Goal: Find specific page/section: Find specific page/section

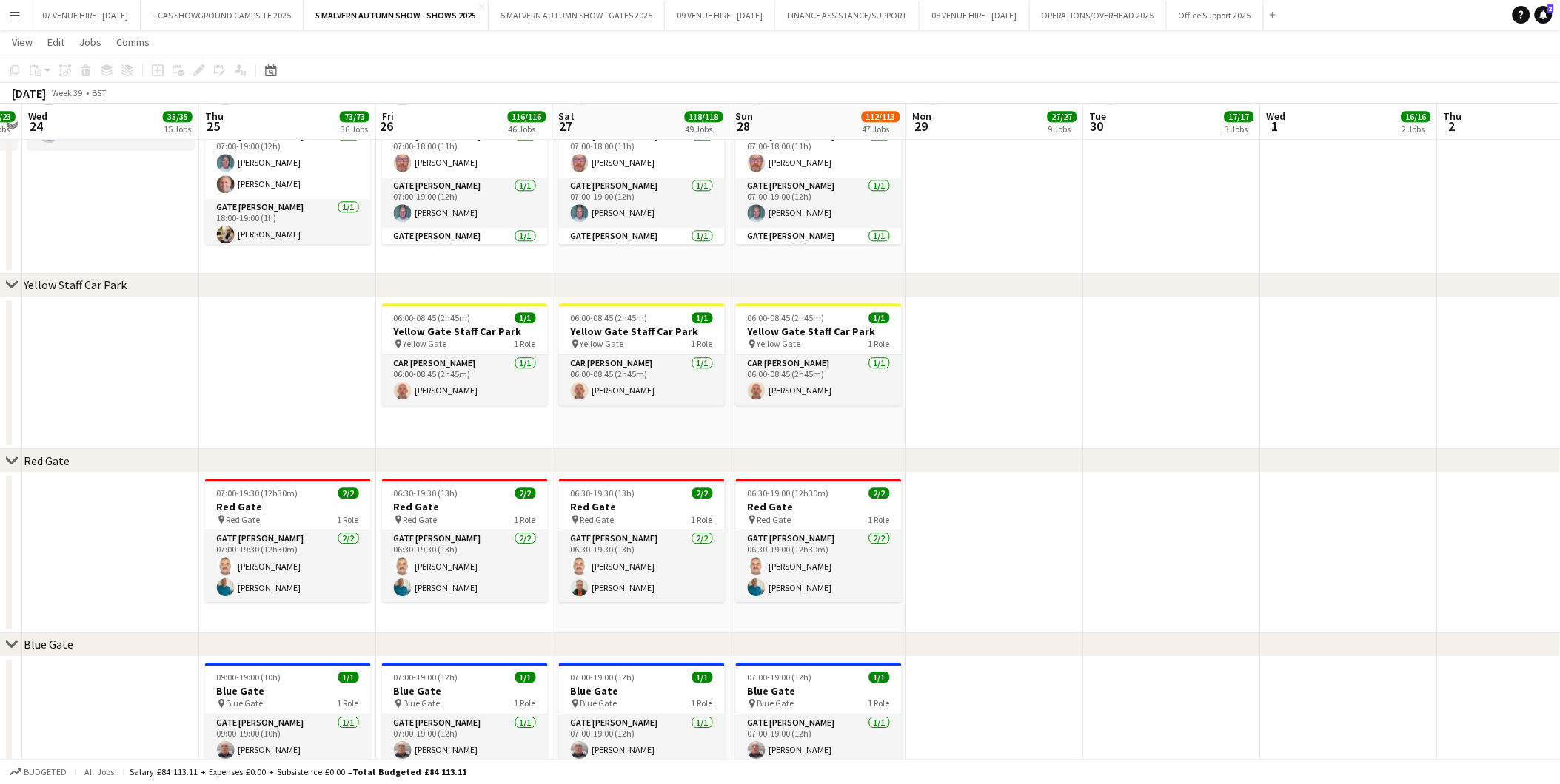
scroll to position [250, 0]
drag, startPoint x: 240, startPoint y: 250, endPoint x: 239, endPoint y: 268, distance: 18.0
click at [240, 250] on app-date-cell "07:00-19:00 (12h) 4/4 Yellow Gate pin Yellow Gate 3 Roles Gate [PERSON_NAME] [D…" at bounding box center [287, 146] width 177 height 254
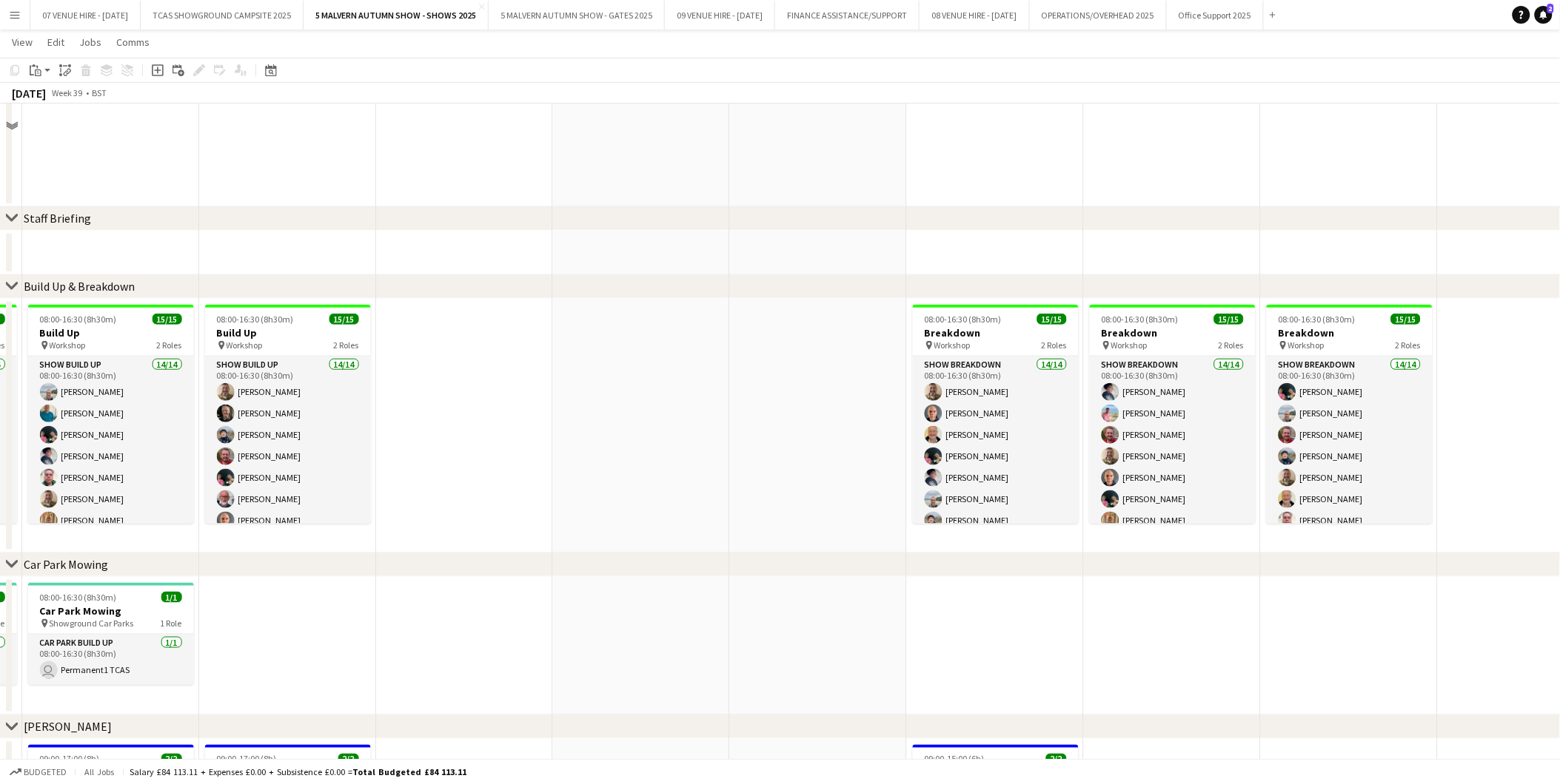
scroll to position [13, 0]
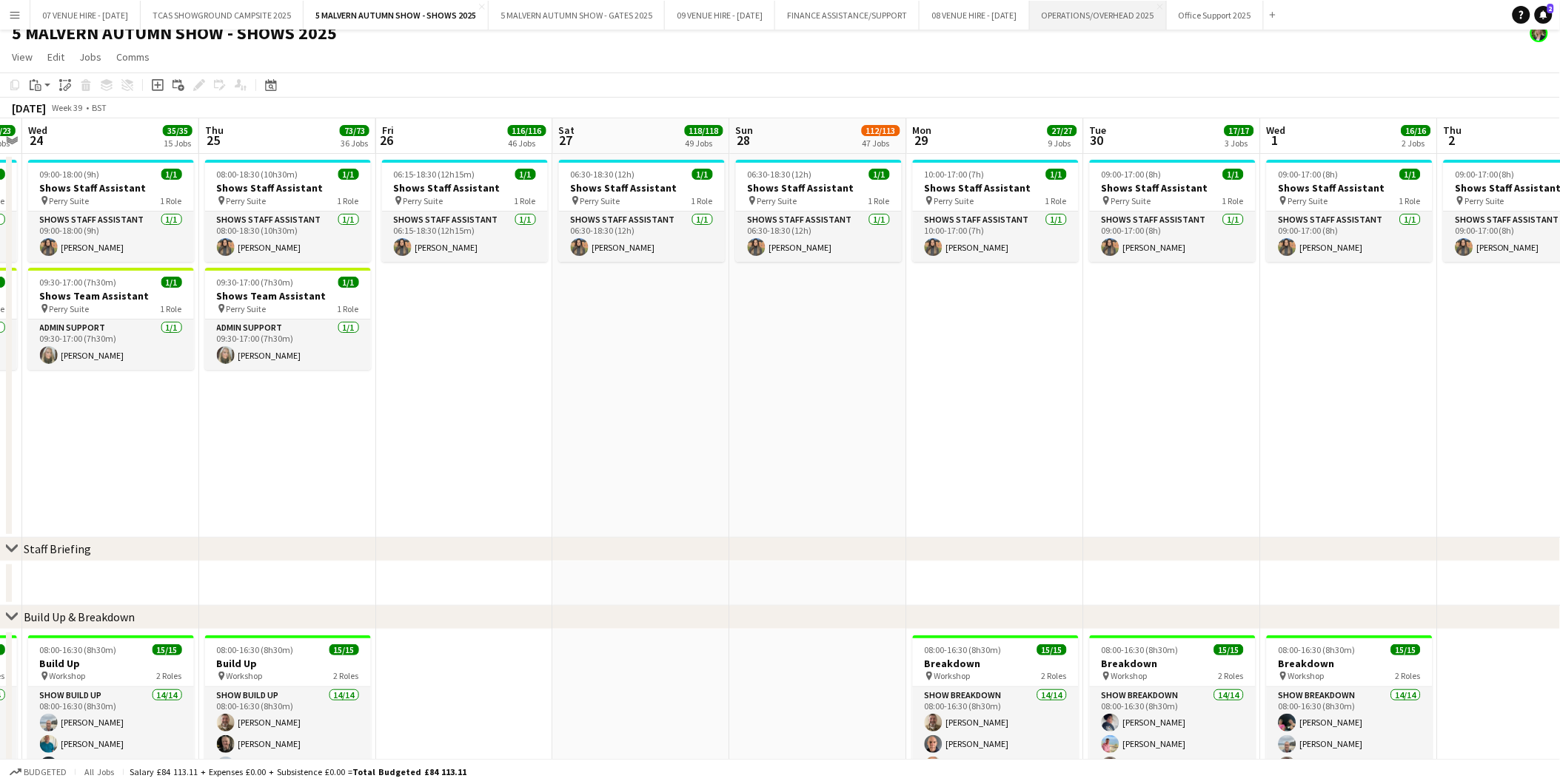
click at [1134, 17] on button "OPERATIONS/OVERHEAD 2025 Close" at bounding box center [1097, 15] width 137 height 29
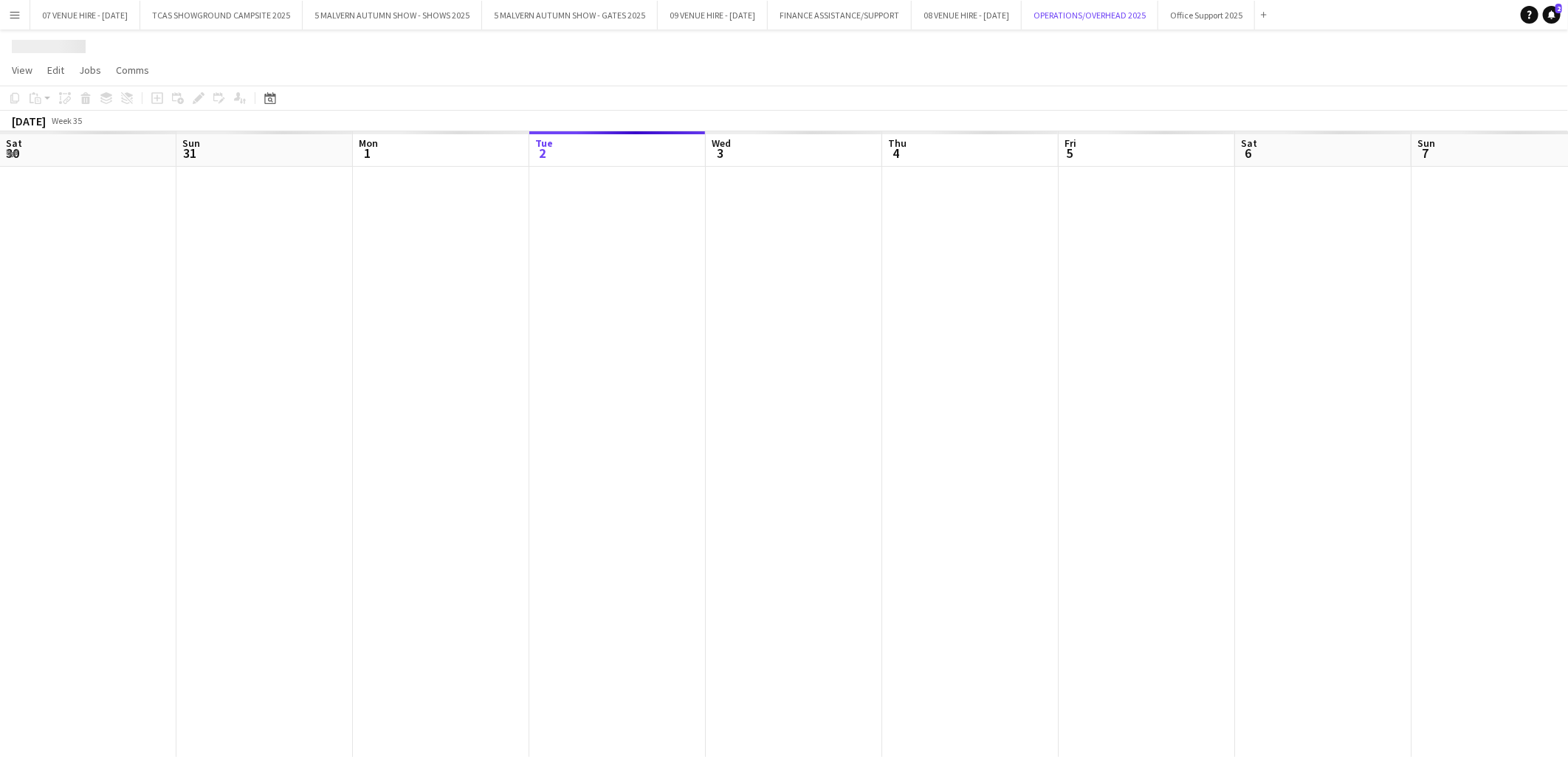
scroll to position [0, 352]
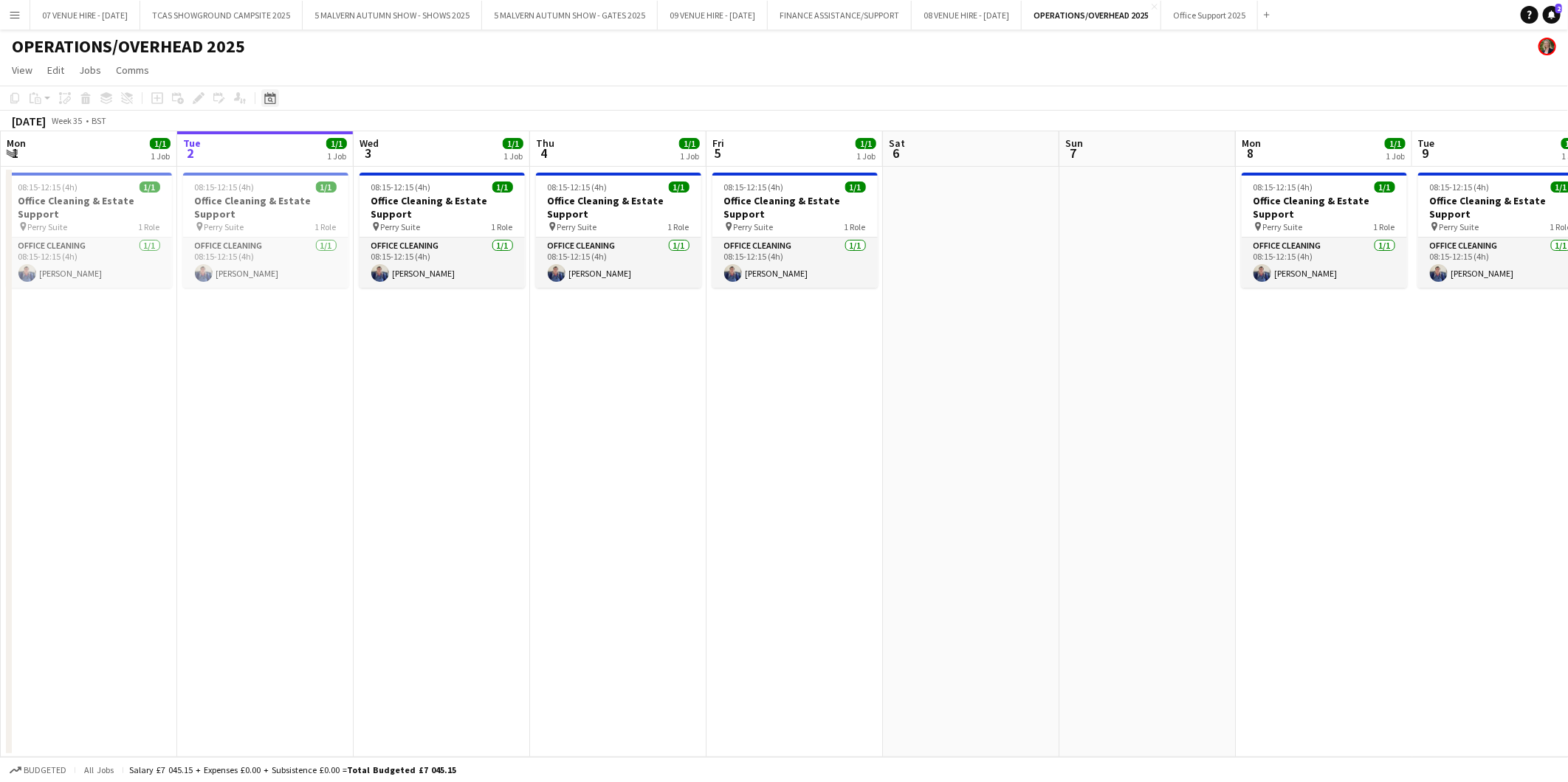
click at [266, 99] on icon "Date picker" at bounding box center [270, 98] width 12 height 12
click at [389, 150] on span "Next month" at bounding box center [389, 148] width 29 height 29
click at [355, 148] on span "Previous month" at bounding box center [359, 148] width 29 height 29
click at [806, 515] on app-date-cell "08:15-12:15 (4h) 1/1 Office Cleaning & Estate Support pin Perry Suite 1 Role Of…" at bounding box center [794, 462] width 176 height 591
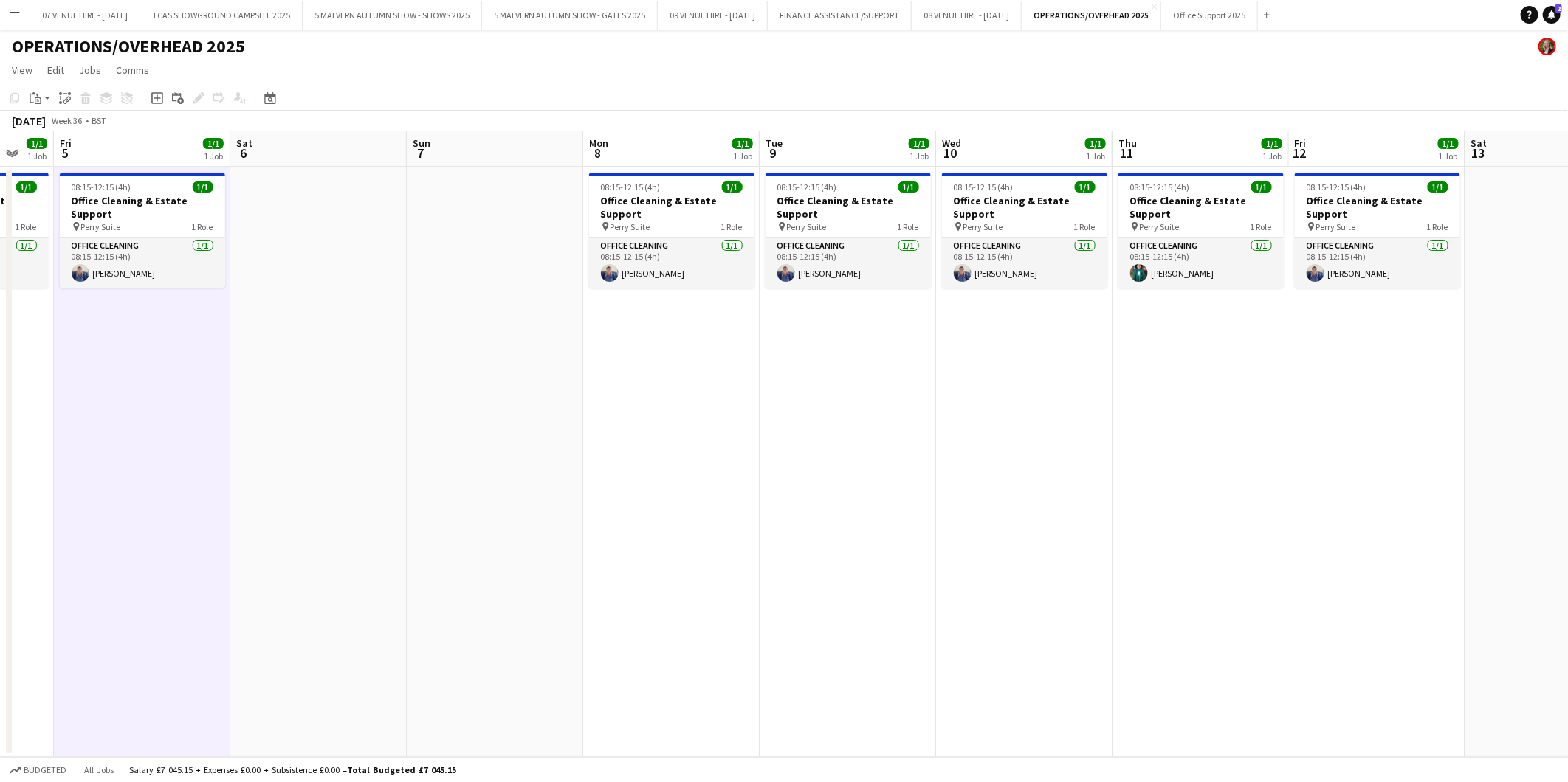
drag, startPoint x: 1373, startPoint y: 253, endPoint x: 712, endPoint y: 324, distance: 664.8
click at [712, 324] on app-calendar-viewport "Tue 2 1/1 1 Job Wed 3 1/1 1 Job Thu 4 1/1 1 Job Fri 5 1/1 1 Job Sat 6 Sun 7 Mon…" at bounding box center [784, 444] width 1568 height 626
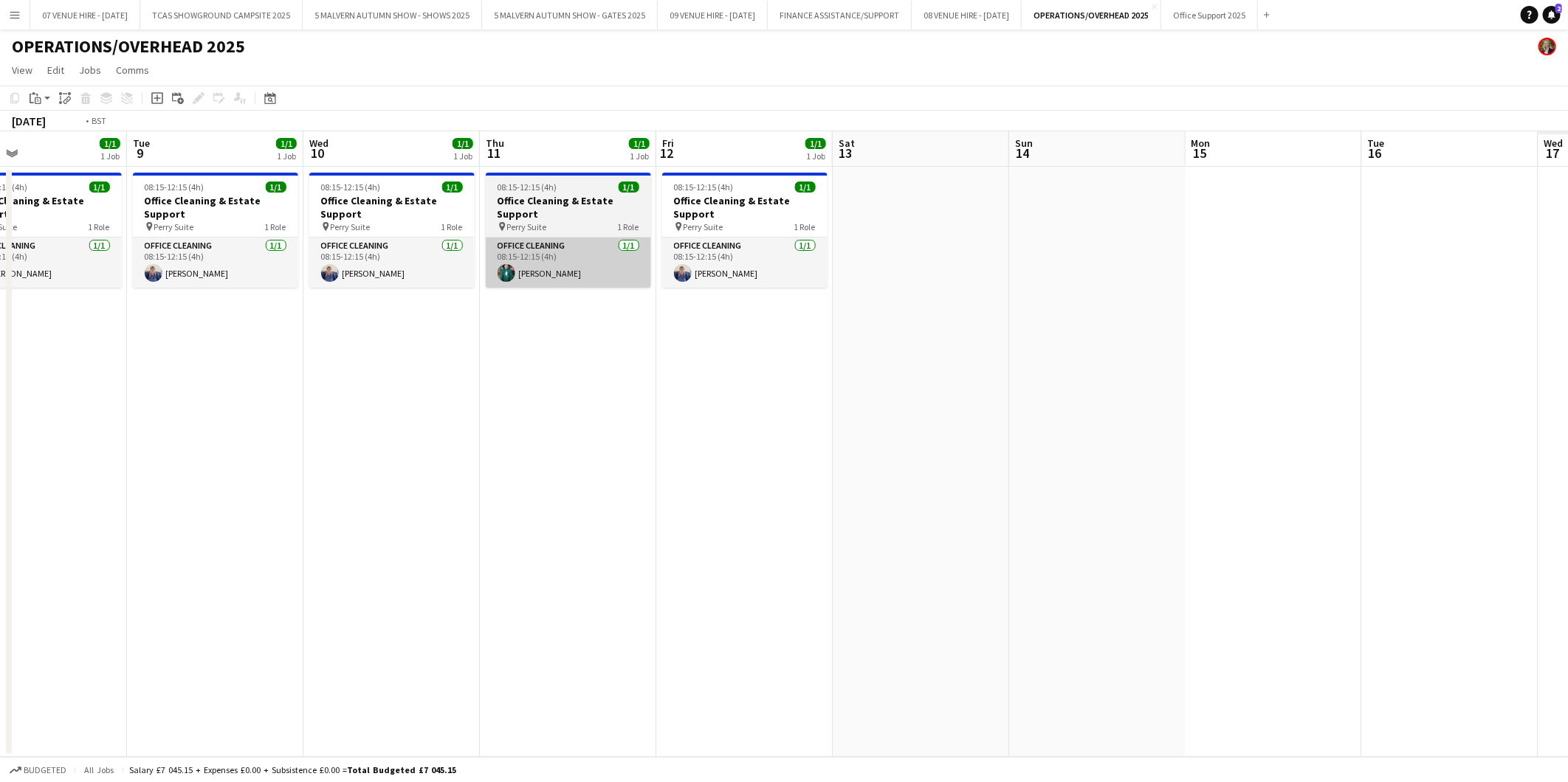
drag, startPoint x: 1168, startPoint y: 285, endPoint x: 585, endPoint y: 268, distance: 583.2
click at [543, 285] on app-calendar-viewport "Fri 5 1/1 1 Job Sat 6 Sun 7 Mon 8 1/1 1 Job Tue 9 1/1 1 Job Wed 10 1/1 1 Job Th…" at bounding box center [784, 444] width 1568 height 626
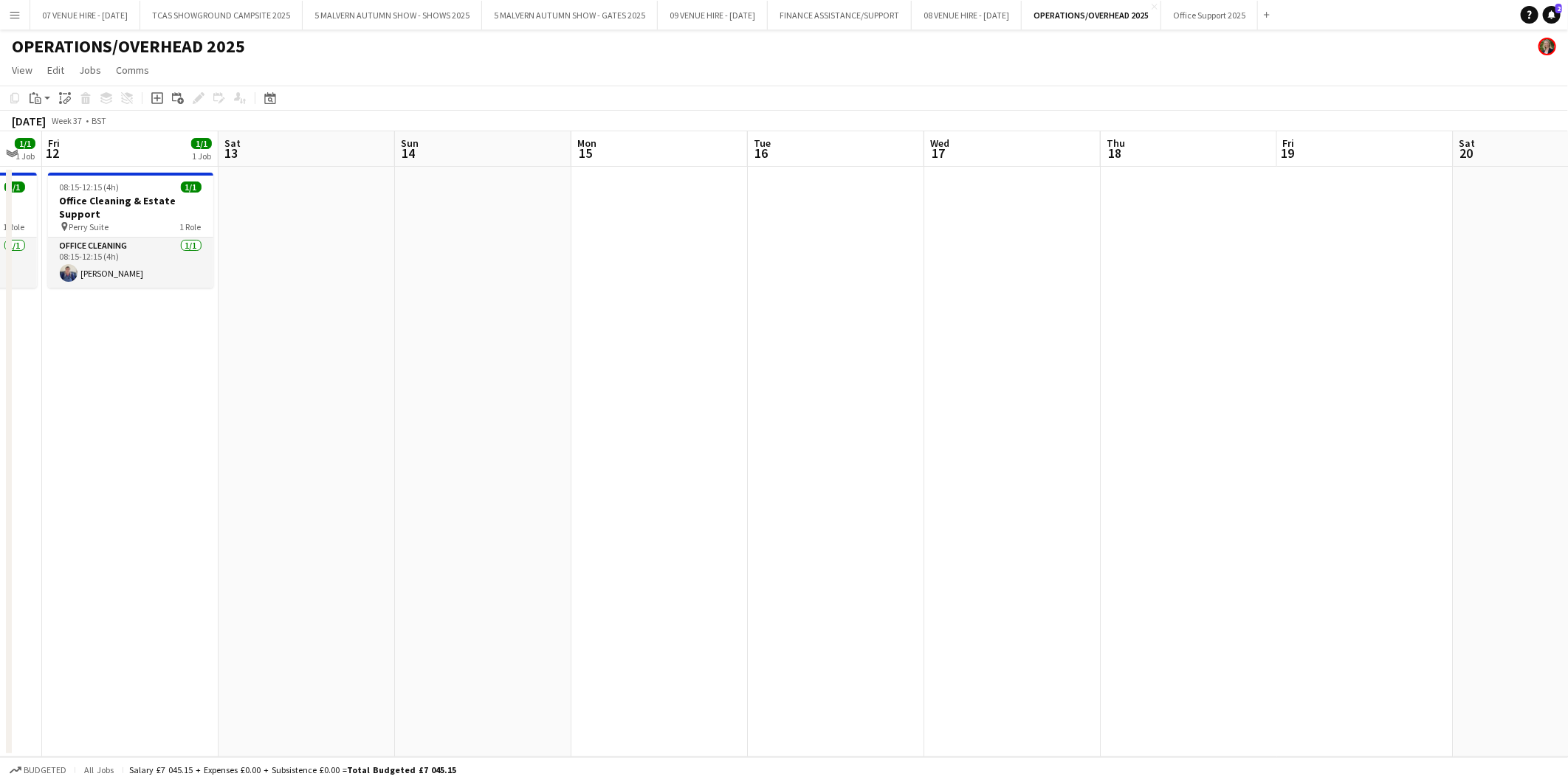
scroll to position [0, 488]
drag, startPoint x: 976, startPoint y: 254, endPoint x: 360, endPoint y: 259, distance: 616.0
click at [360, 259] on app-calendar-viewport "Tue 9 1/1 1 Job Wed 10 1/1 1 Job Thu 11 1/1 1 Job Fri 12 1/1 1 Job Sat 13 Sun 1…" at bounding box center [784, 444] width 1568 height 626
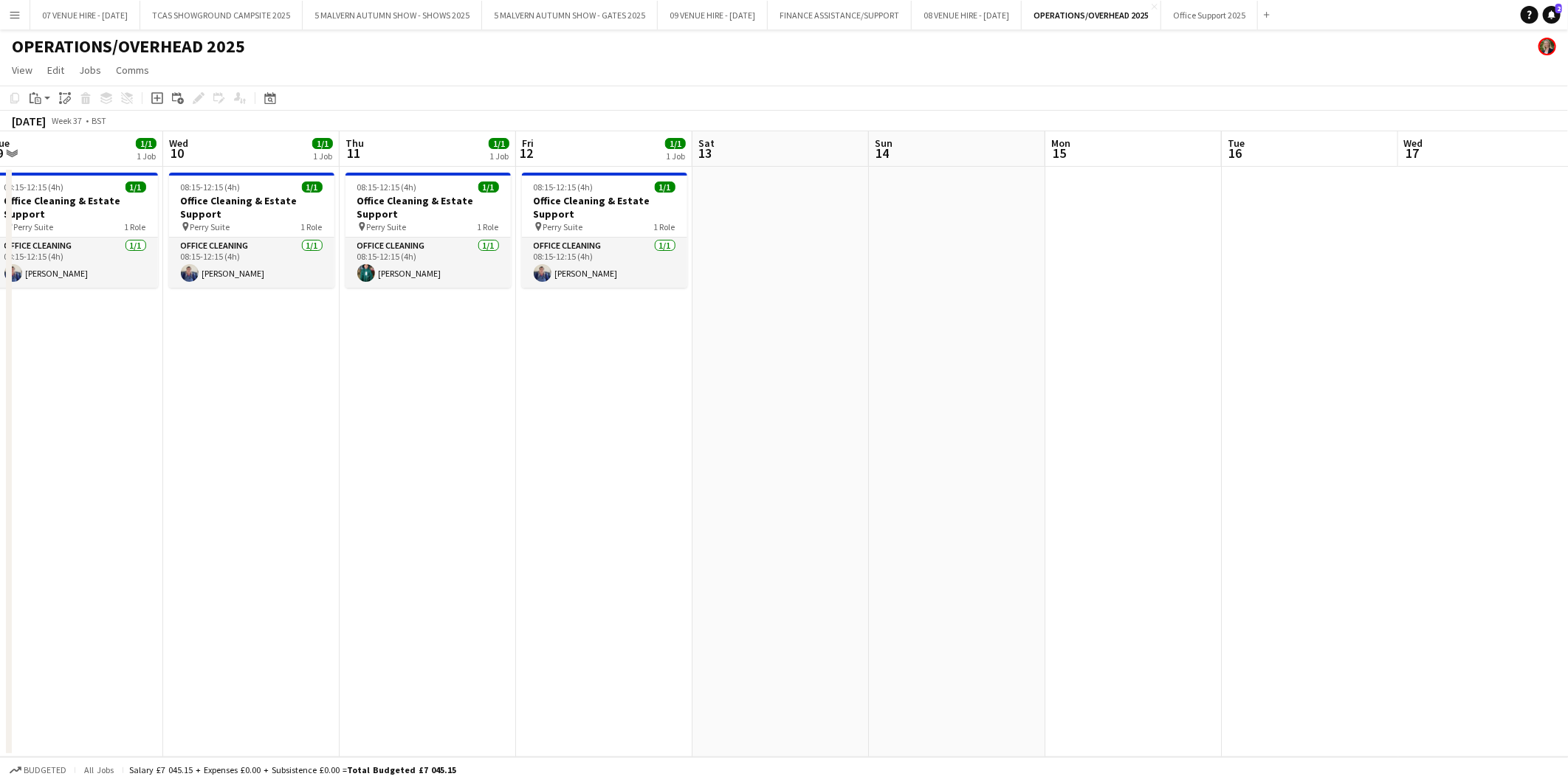
drag, startPoint x: 446, startPoint y: 239, endPoint x: 921, endPoint y: 226, distance: 475.2
click at [921, 226] on app-calendar-viewport "Sun 7 Mon 8 1/1 1 Job Tue 9 1/1 1 Job Wed 10 1/1 1 Job Thu 11 1/1 1 Job Fri 12 …" at bounding box center [784, 444] width 1568 height 626
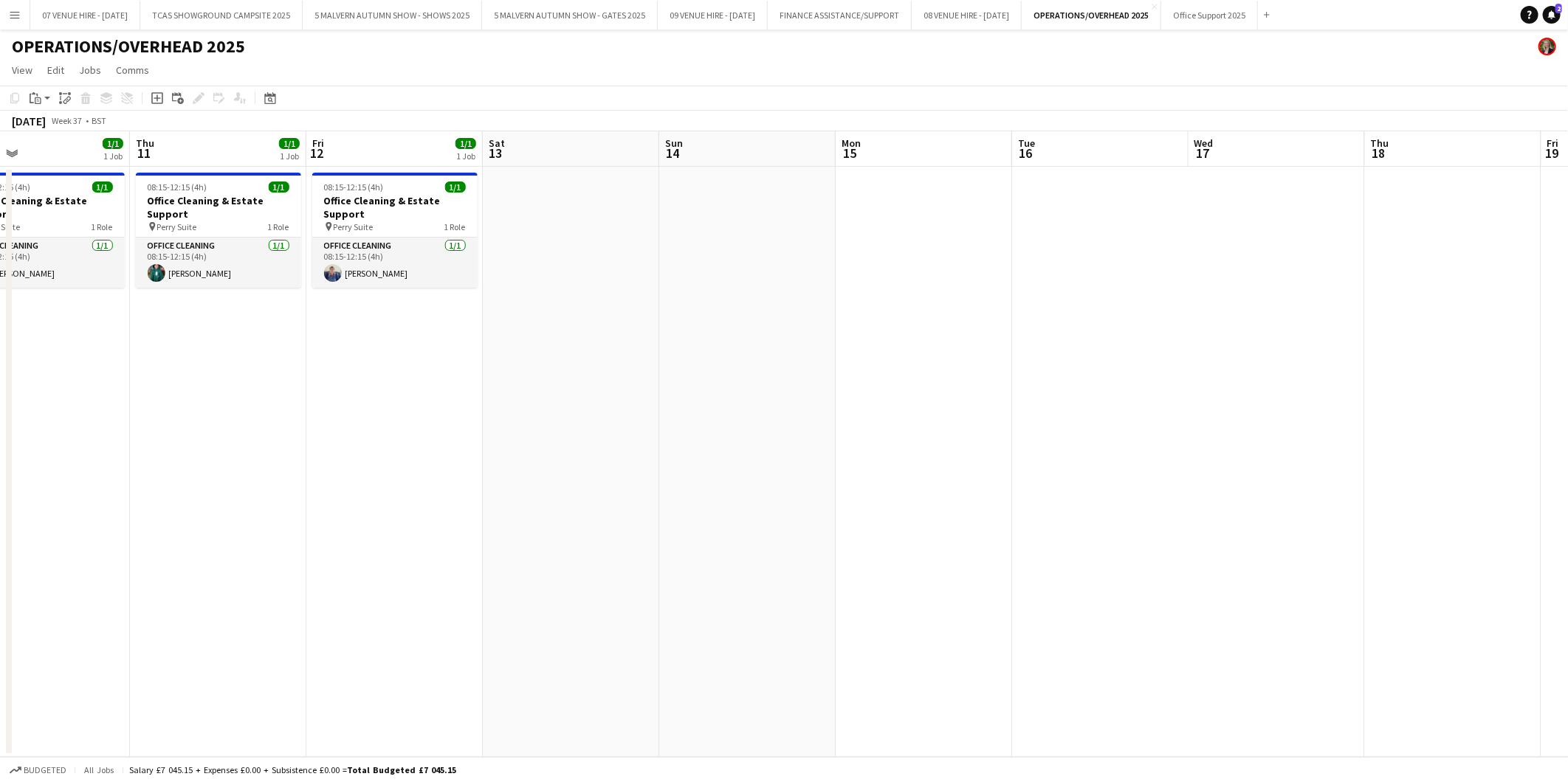
scroll to position [0, 595]
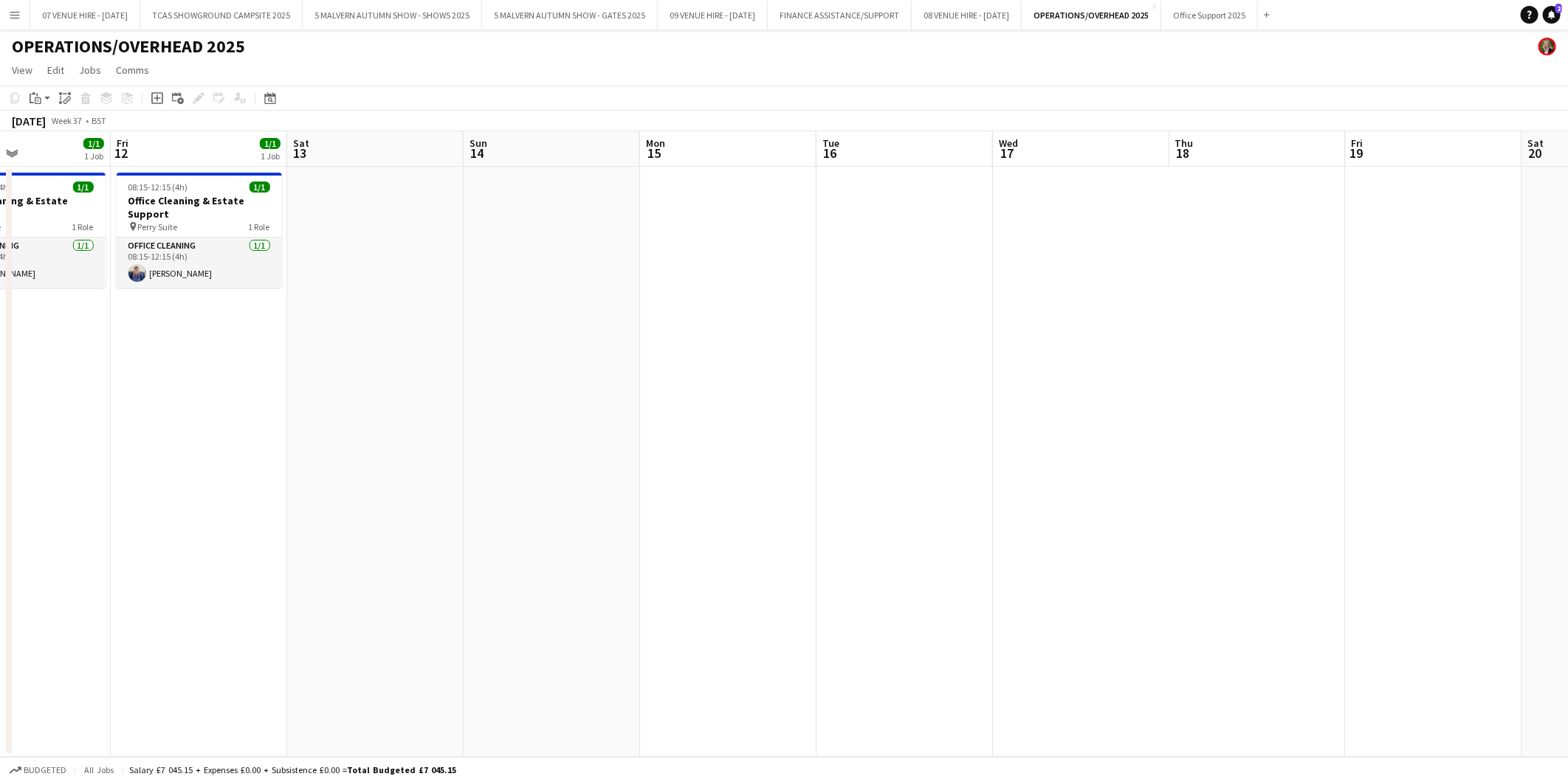
drag, startPoint x: 921, startPoint y: 226, endPoint x: 515, endPoint y: 245, distance: 406.4
click at [515, 245] on app-calendar-viewport "Mon 8 1/1 1 Job Tue 9 1/1 1 Job Wed 10 1/1 1 Job Thu 11 1/1 1 Job Fri 12 1/1 1 …" at bounding box center [784, 444] width 1568 height 626
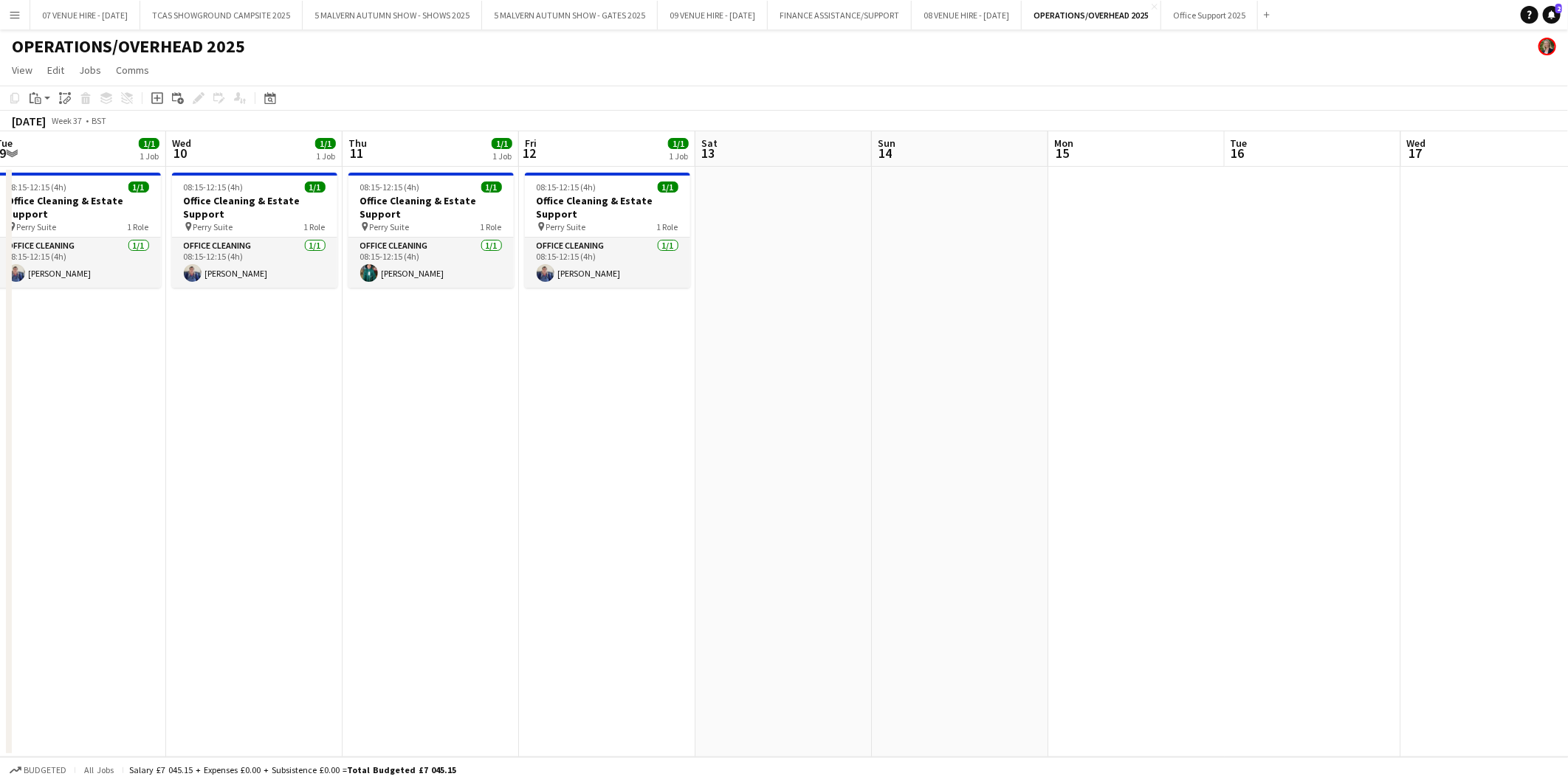
scroll to position [0, 607]
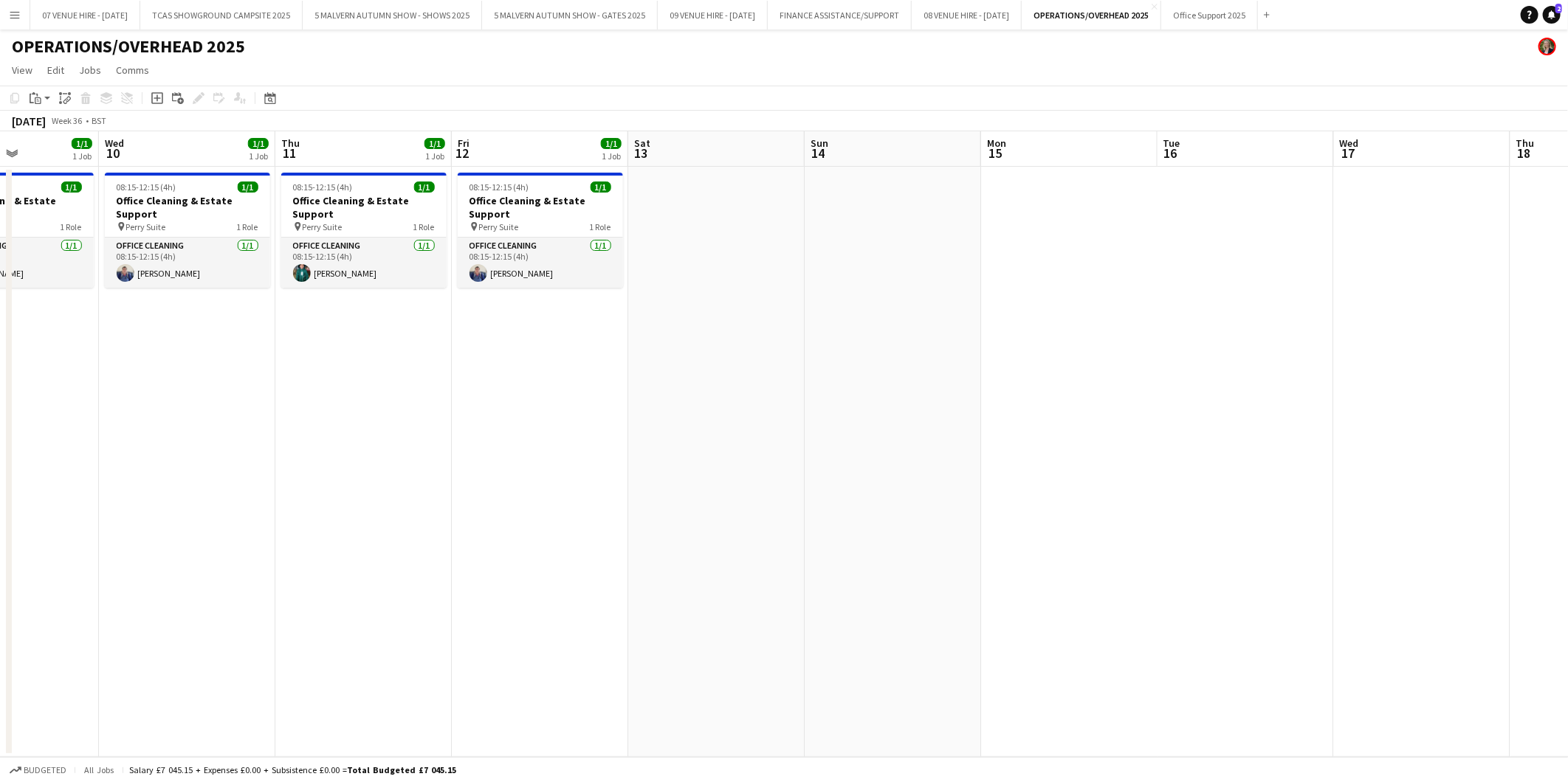
drag, startPoint x: 192, startPoint y: 214, endPoint x: 533, endPoint y: 271, distance: 345.7
click at [533, 271] on app-calendar-viewport "Sat 6 Sun 7 Mon 8 1/1 1 Job Tue 9 1/1 1 Job Wed 10 1/1 1 Job Thu 11 1/1 1 Job F…" at bounding box center [784, 444] width 1568 height 626
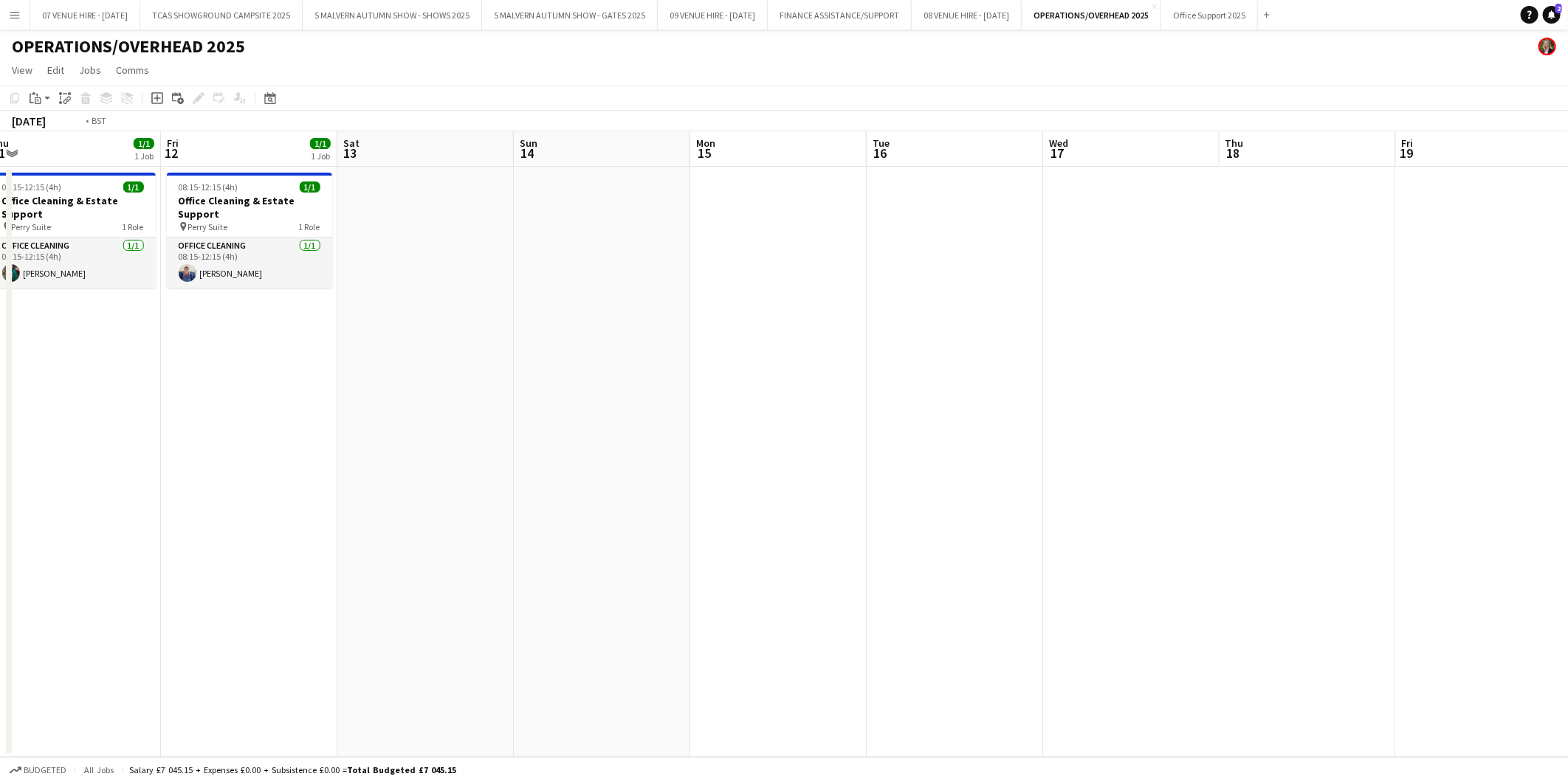
drag, startPoint x: 1263, startPoint y: 297, endPoint x: 492, endPoint y: 259, distance: 771.9
click at [259, 241] on app-calendar-viewport "Mon 8 1/1 1 Job Tue 9 1/1 1 Job Wed 10 1/1 1 Job Thu 11 1/1 1 Job Fri 12 1/1 1 …" at bounding box center [784, 444] width 1568 height 626
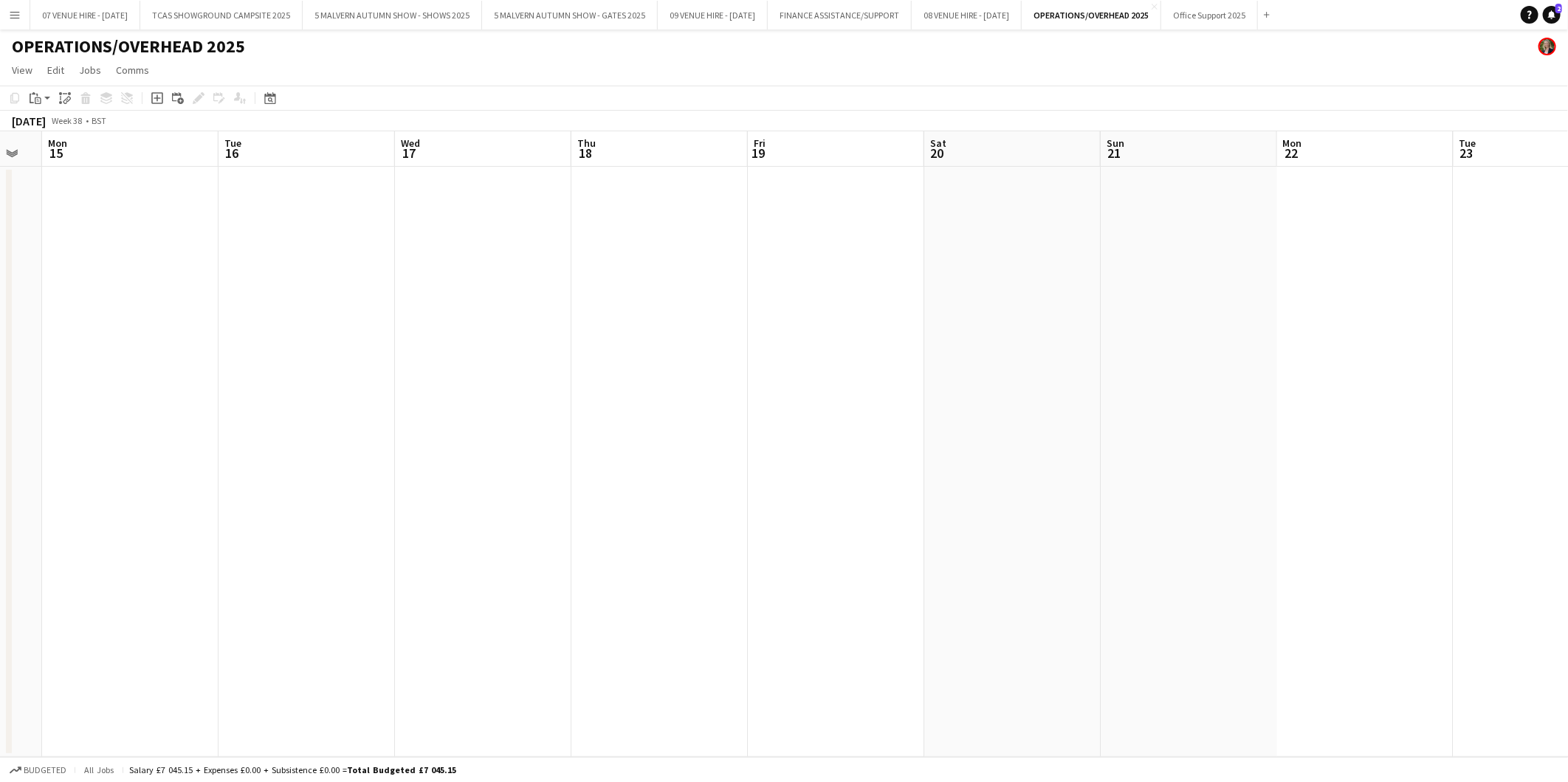
drag, startPoint x: 987, startPoint y: 266, endPoint x: 595, endPoint y: 262, distance: 392.0
click at [508, 266] on app-calendar-viewport "Fri 12 1/1 1 Job Sat 13 Sun 14 Mon 15 Tue 16 Wed 17 Thu 18 Fri 19 Sat 20 Sun 21…" at bounding box center [784, 444] width 1568 height 626
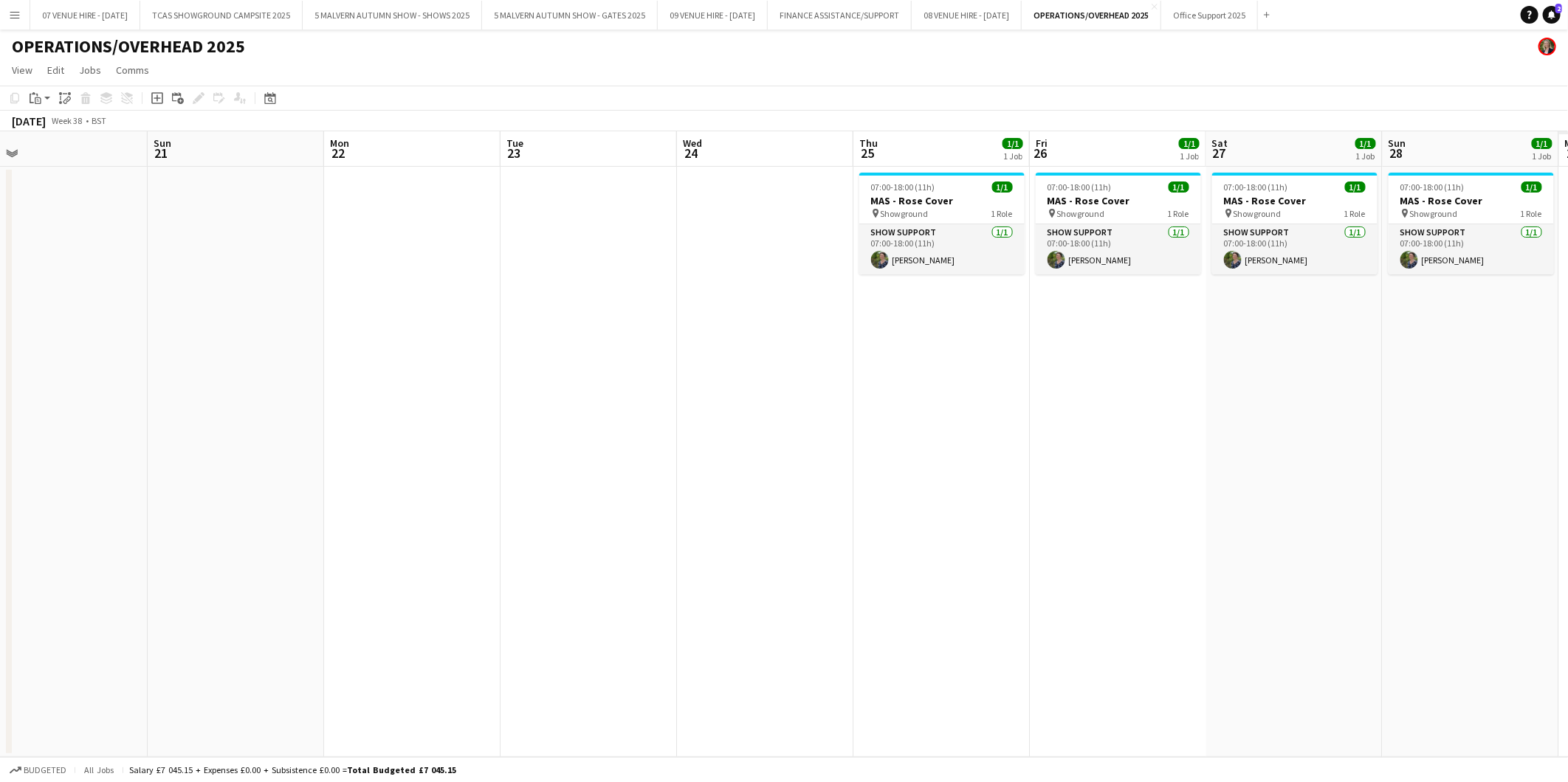
drag, startPoint x: 1026, startPoint y: 257, endPoint x: 641, endPoint y: 242, distance: 385.3
click at [641, 242] on app-calendar-viewport "Wed 17 Thu 18 Fri 19 Sat 20 Sun 21 Mon 22 Tue 23 Wed 24 Thu 25 1/1 1 Job Fri 26…" at bounding box center [784, 444] width 1568 height 626
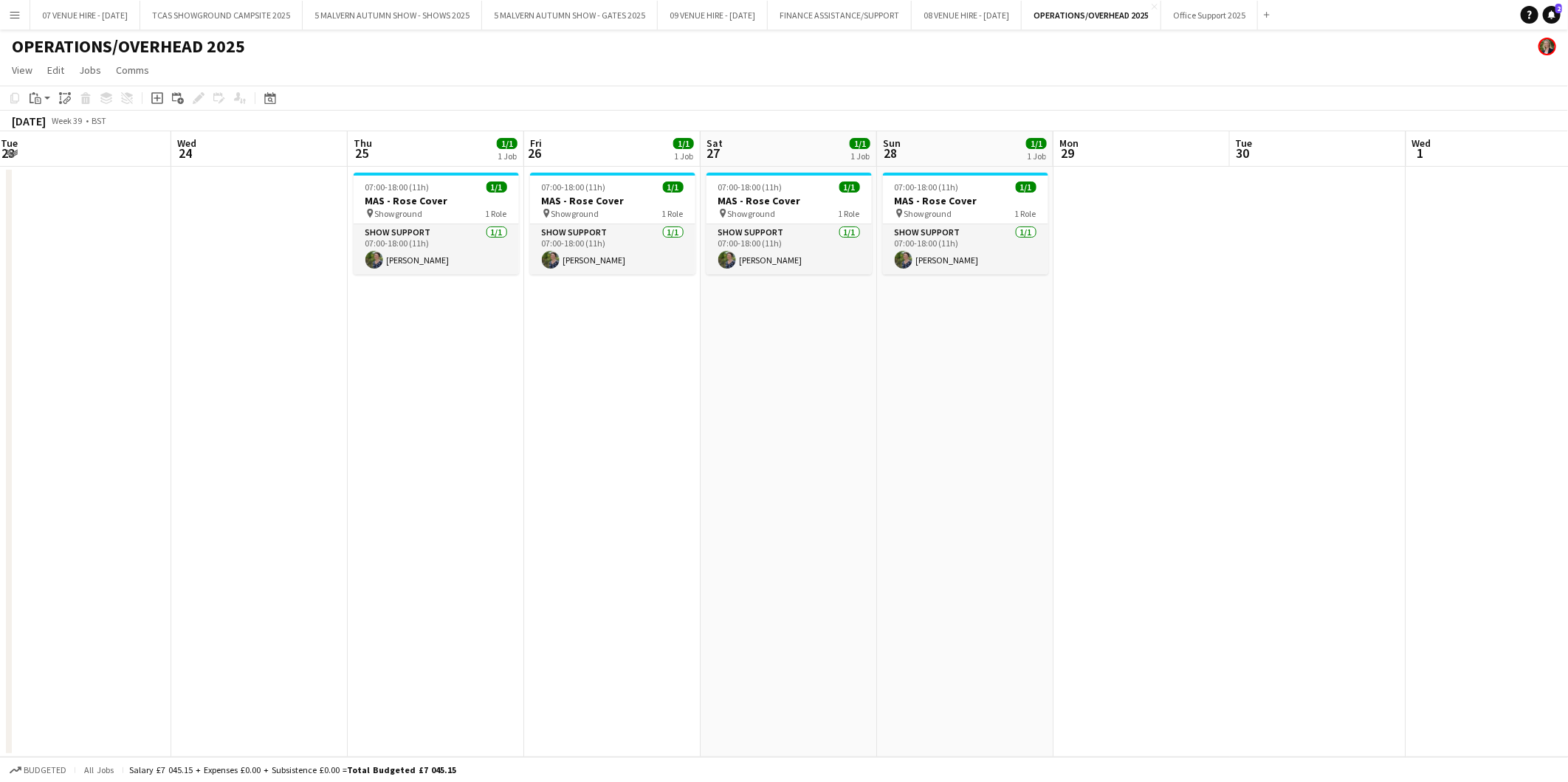
scroll to position [0, 481]
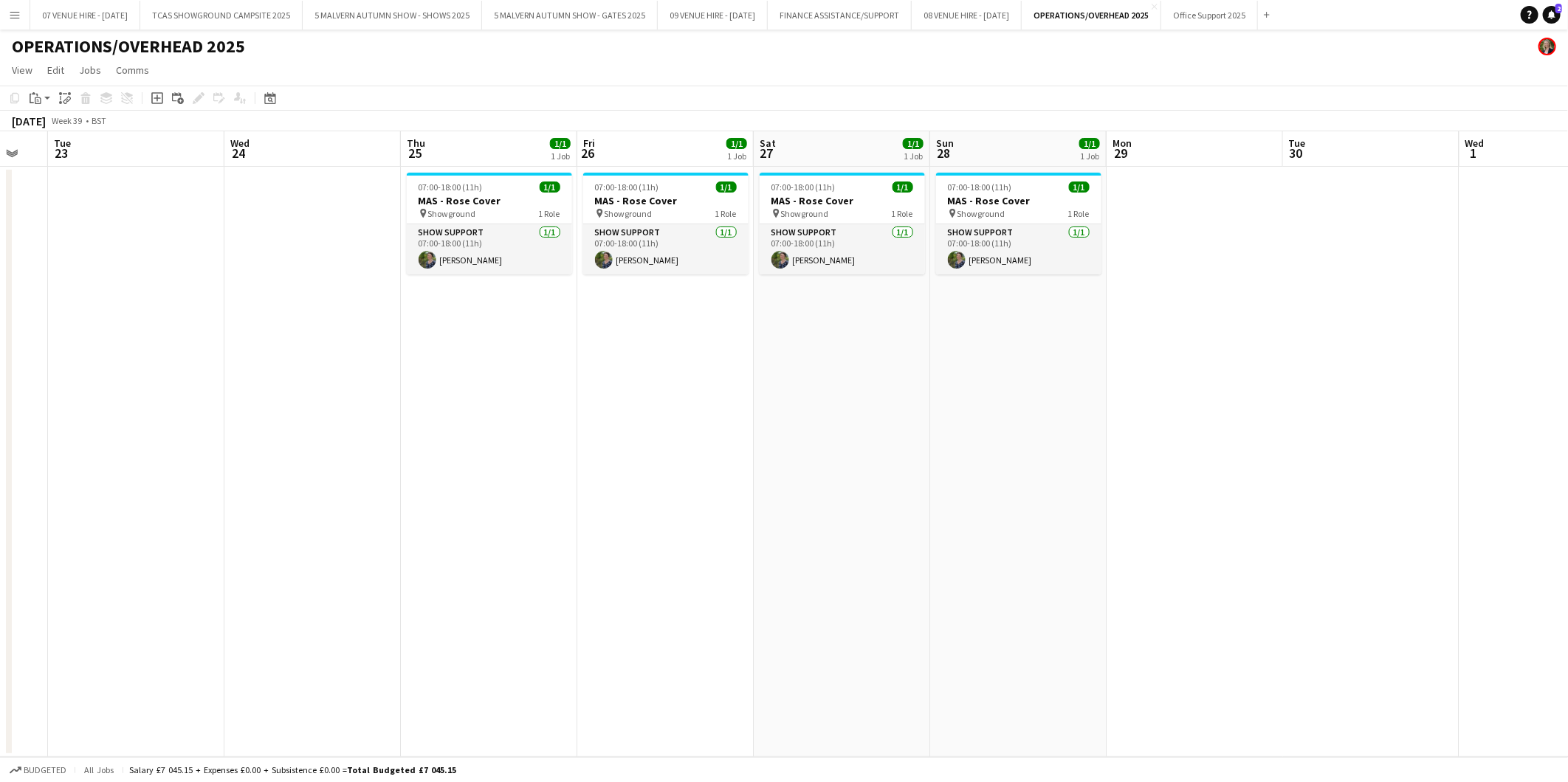
drag, startPoint x: 1068, startPoint y: 239, endPoint x: 635, endPoint y: 223, distance: 433.3
click at [635, 223] on app-calendar-viewport "Sat 20 Sun 21 Mon 22 Tue 23 Wed 24 Thu 25 1/1 1 Job Fri 26 1/1 1 Job Sat 27 1/1…" at bounding box center [784, 444] width 1568 height 626
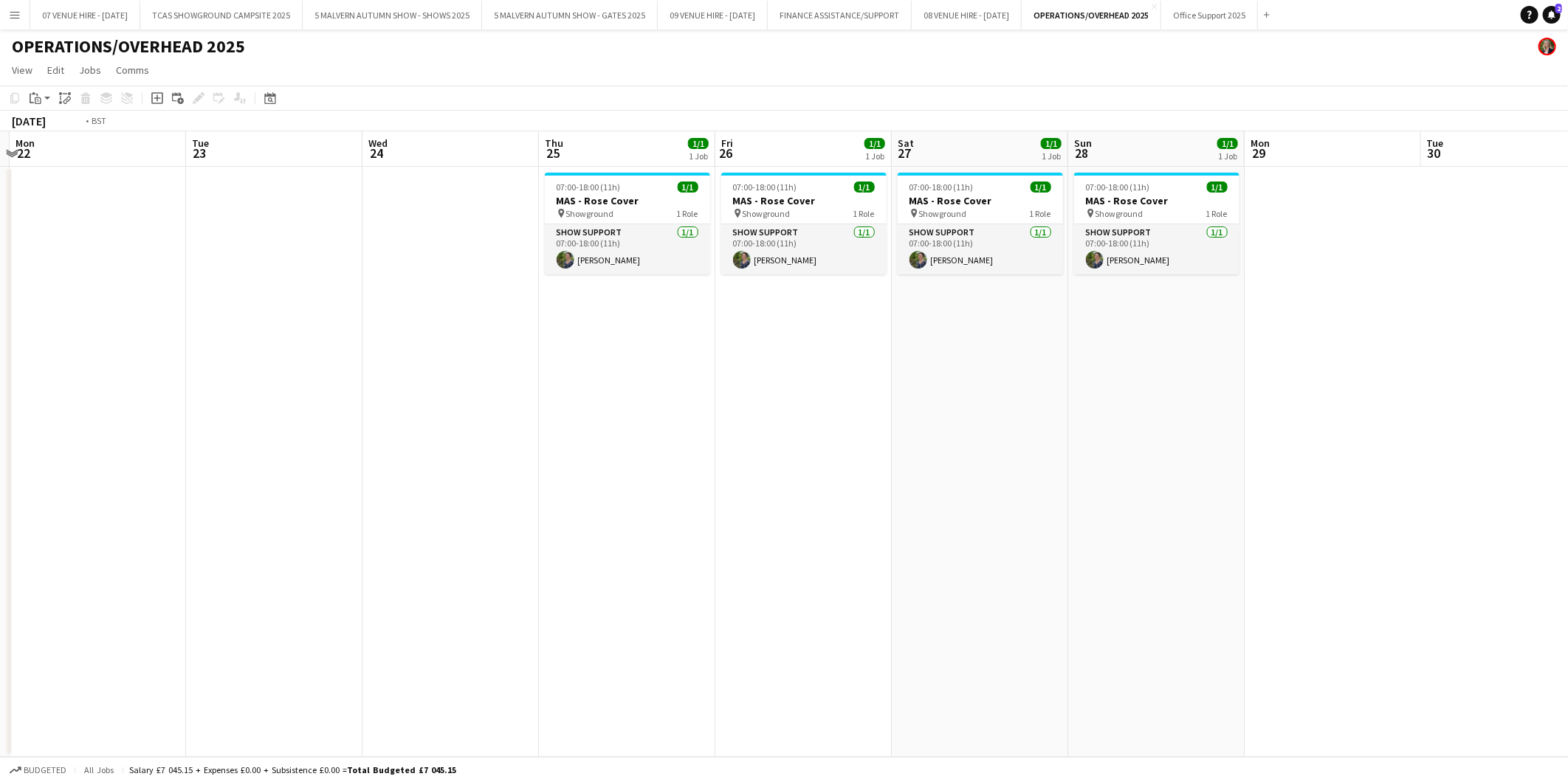
drag, startPoint x: 449, startPoint y: 201, endPoint x: 1116, endPoint y: 204, distance: 667.0
click at [1116, 204] on app-calendar-viewport "Sat 20 Sun 21 Mon 22 Tue 23 Wed 24 Thu 25 1/1 1 Job Fri 26 1/1 1 Job Sat 27 1/1…" at bounding box center [784, 444] width 1568 height 626
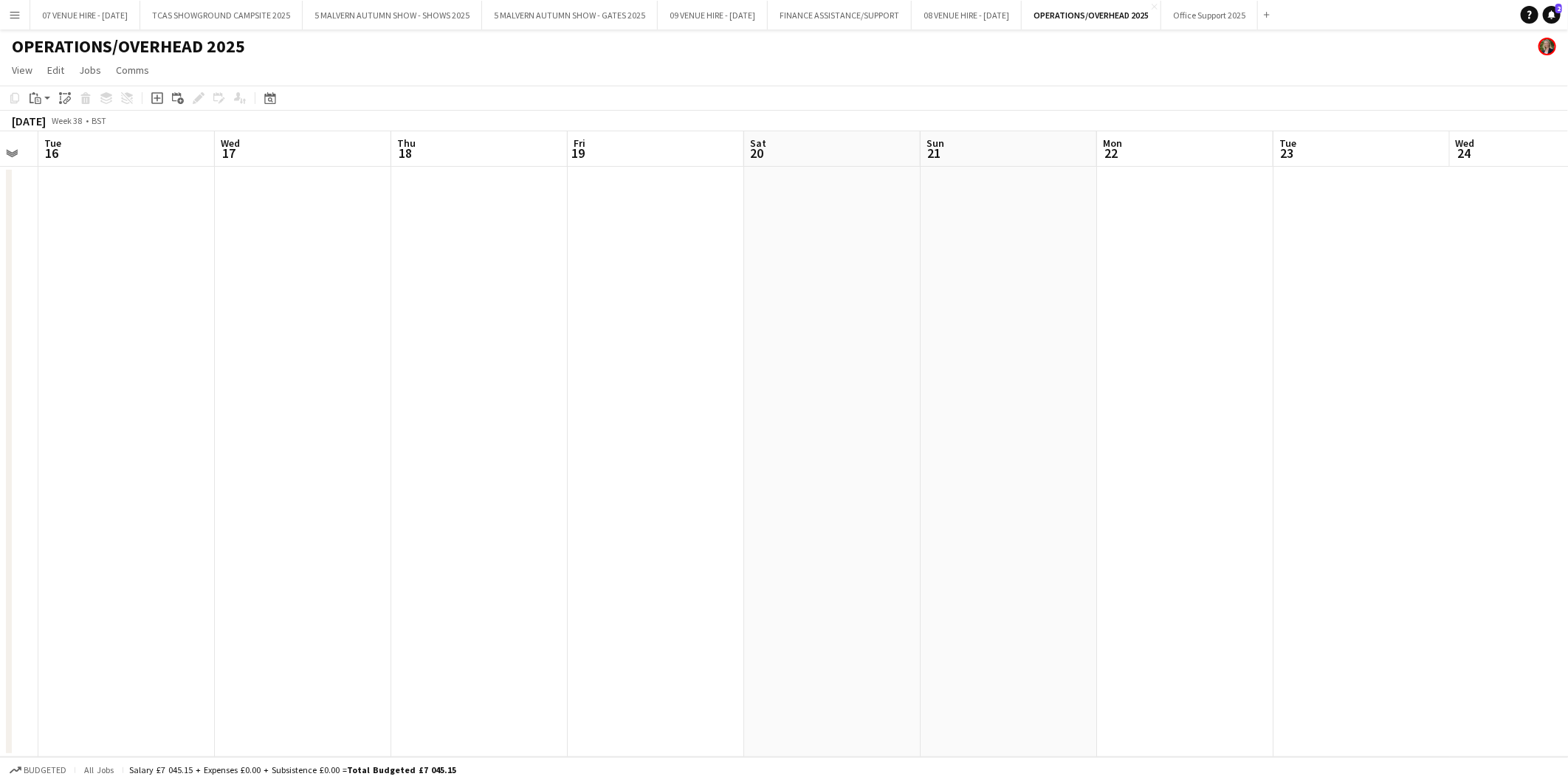
drag, startPoint x: 541, startPoint y: 219, endPoint x: 1100, endPoint y: 219, distance: 559.0
click at [1100, 219] on app-calendar-viewport "Sun 14 Mon 15 Tue 16 Wed 17 Thu 18 Fri 19 Sat 20 Sun 21 Mon 22 Tue 23 Wed 24 Th…" at bounding box center [784, 444] width 1568 height 626
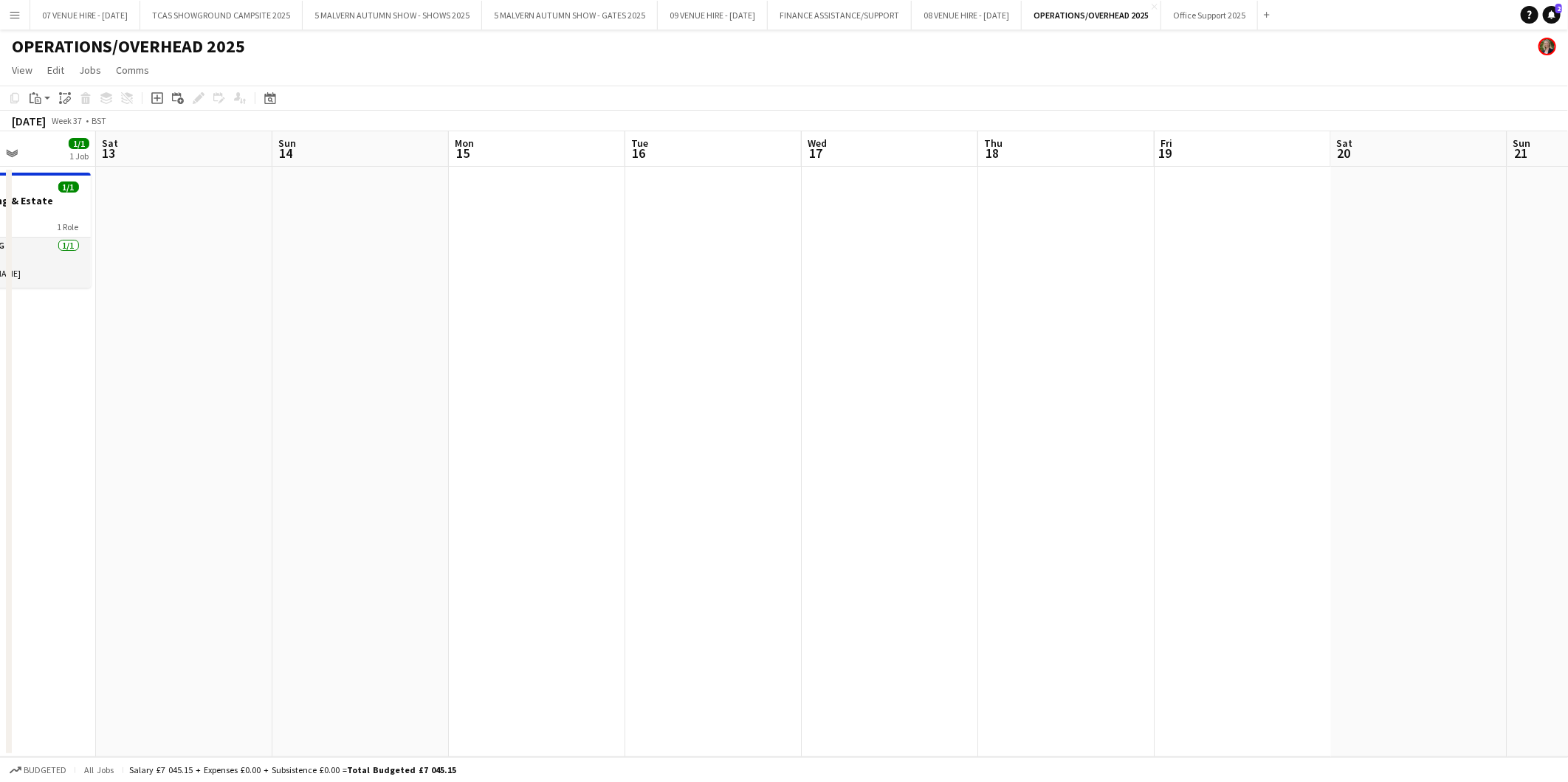
drag, startPoint x: 585, startPoint y: 219, endPoint x: 1043, endPoint y: 219, distance: 458.0
click at [1060, 219] on app-calendar-viewport "Wed 10 1/1 1 Job Thu 11 1/1 1 Job Fri 12 1/1 1 Job Sat 13 Sun 14 Mon 15 Tue 16 …" at bounding box center [784, 444] width 1568 height 626
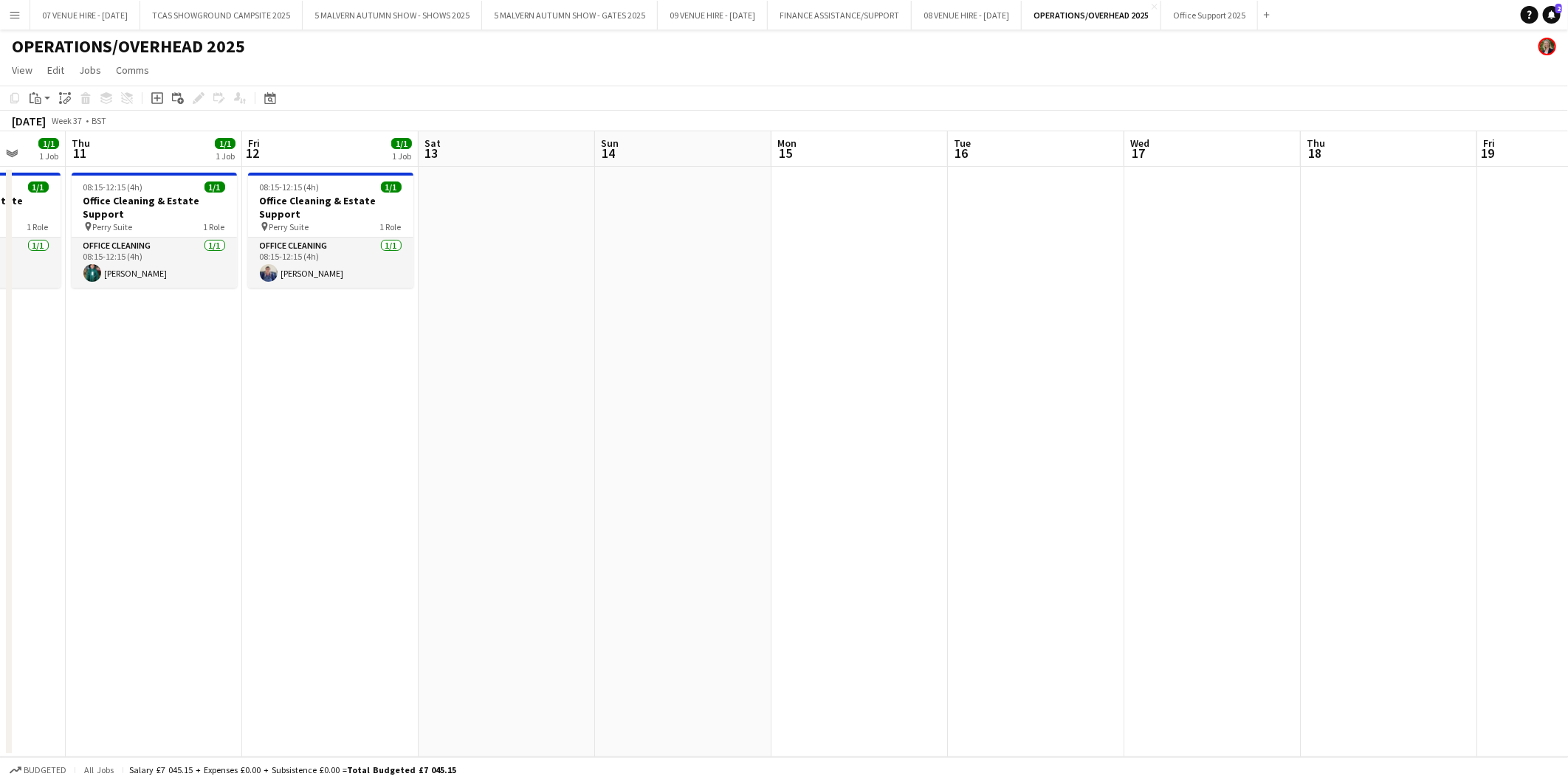
drag, startPoint x: 279, startPoint y: 236, endPoint x: 1025, endPoint y: 241, distance: 746.0
click at [1025, 241] on app-calendar-viewport "Wed 10 1/1 1 Job Thu 11 1/1 1 Job Fri 12 1/1 1 Job Sat 13 Sun 14 Mon 15 Tue 16 …" at bounding box center [784, 444] width 1568 height 626
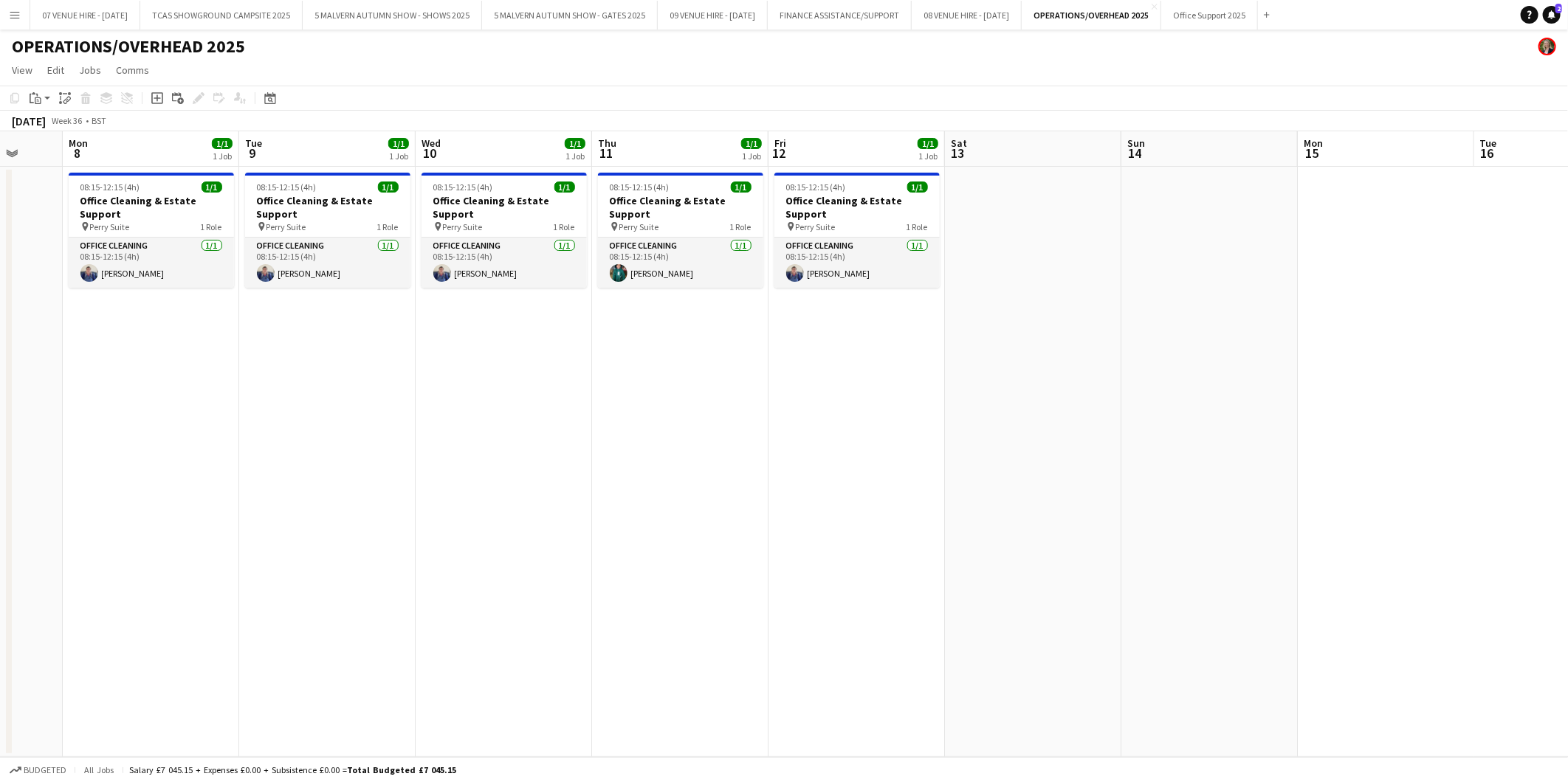
scroll to position [0, 442]
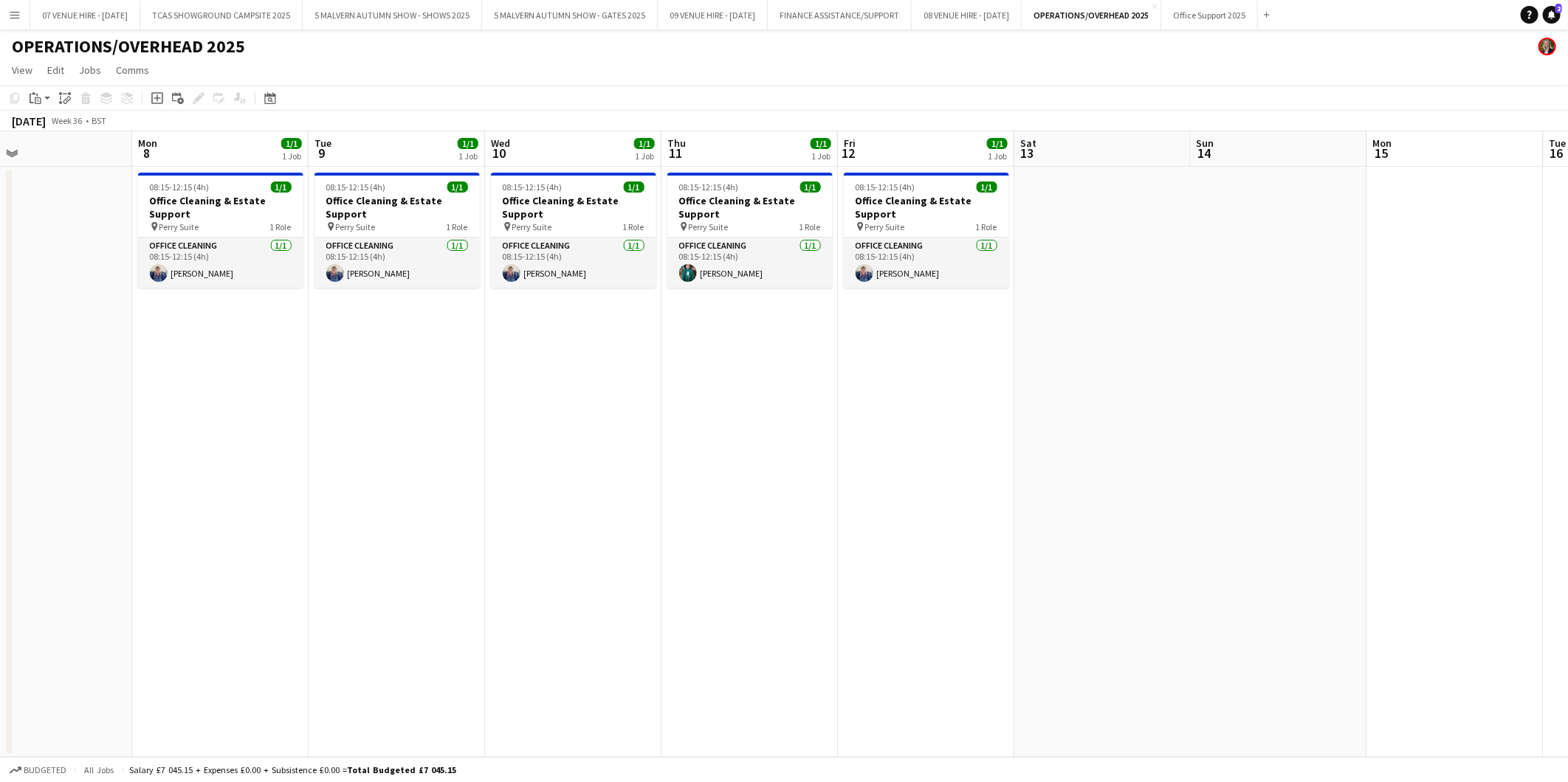
drag, startPoint x: 669, startPoint y: 201, endPoint x: 805, endPoint y: 216, distance: 136.8
click at [805, 216] on app-calendar-viewport "Thu 4 1/1 1 Job Fri 5 1/1 1 Job Sat 6 Sun 7 Mon 8 1/1 1 Job Tue 9 1/1 1 Job Wed…" at bounding box center [784, 444] width 1568 height 626
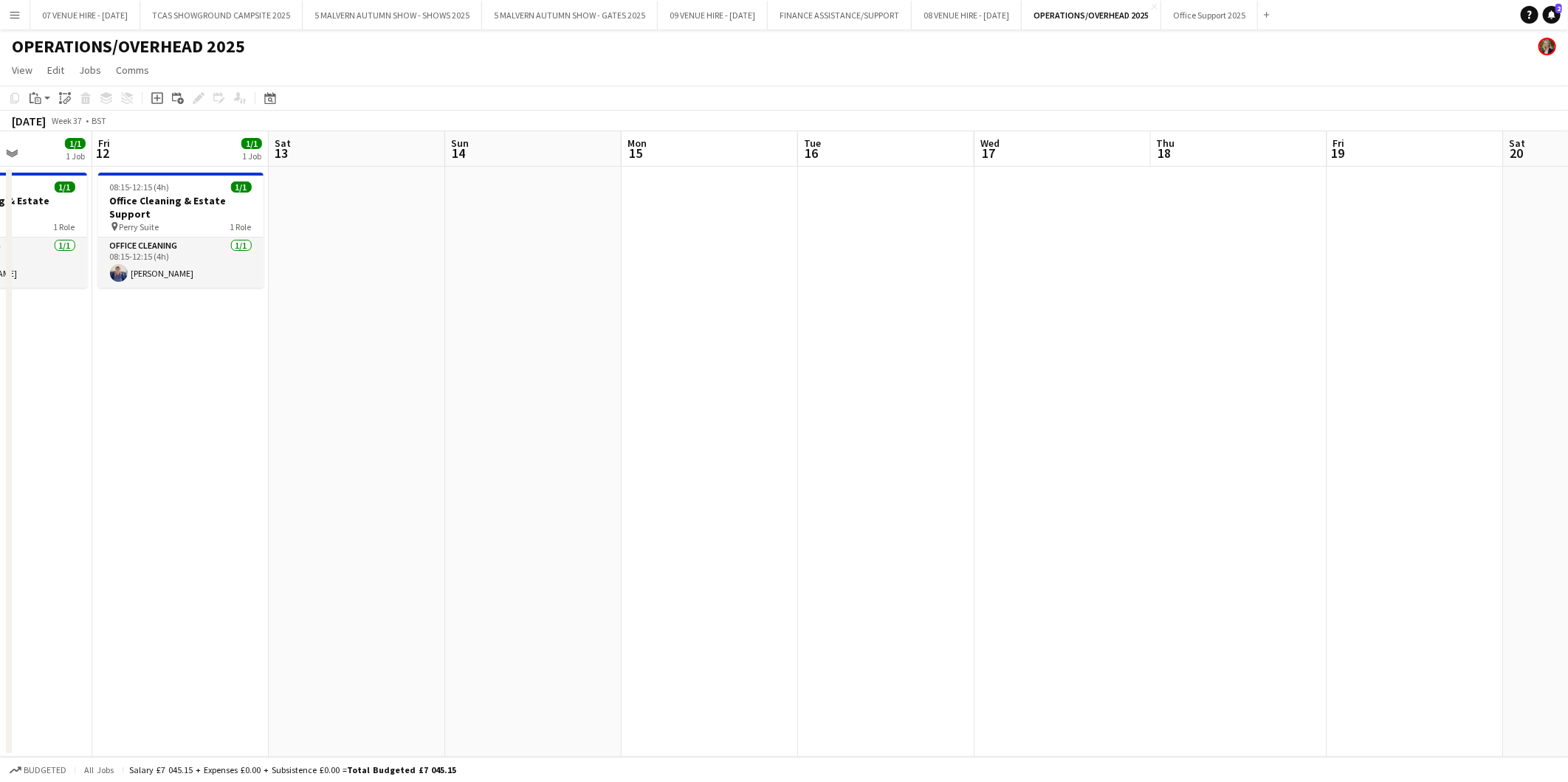
drag, startPoint x: 942, startPoint y: 204, endPoint x: 198, endPoint y: 231, distance: 744.5
click at [198, 231] on app-calendar-viewport "Mon 8 1/1 1 Job Tue 9 1/1 1 Job Wed 10 1/1 1 Job Thu 11 1/1 1 Job Fri 12 1/1 1 …" at bounding box center [784, 444] width 1568 height 626
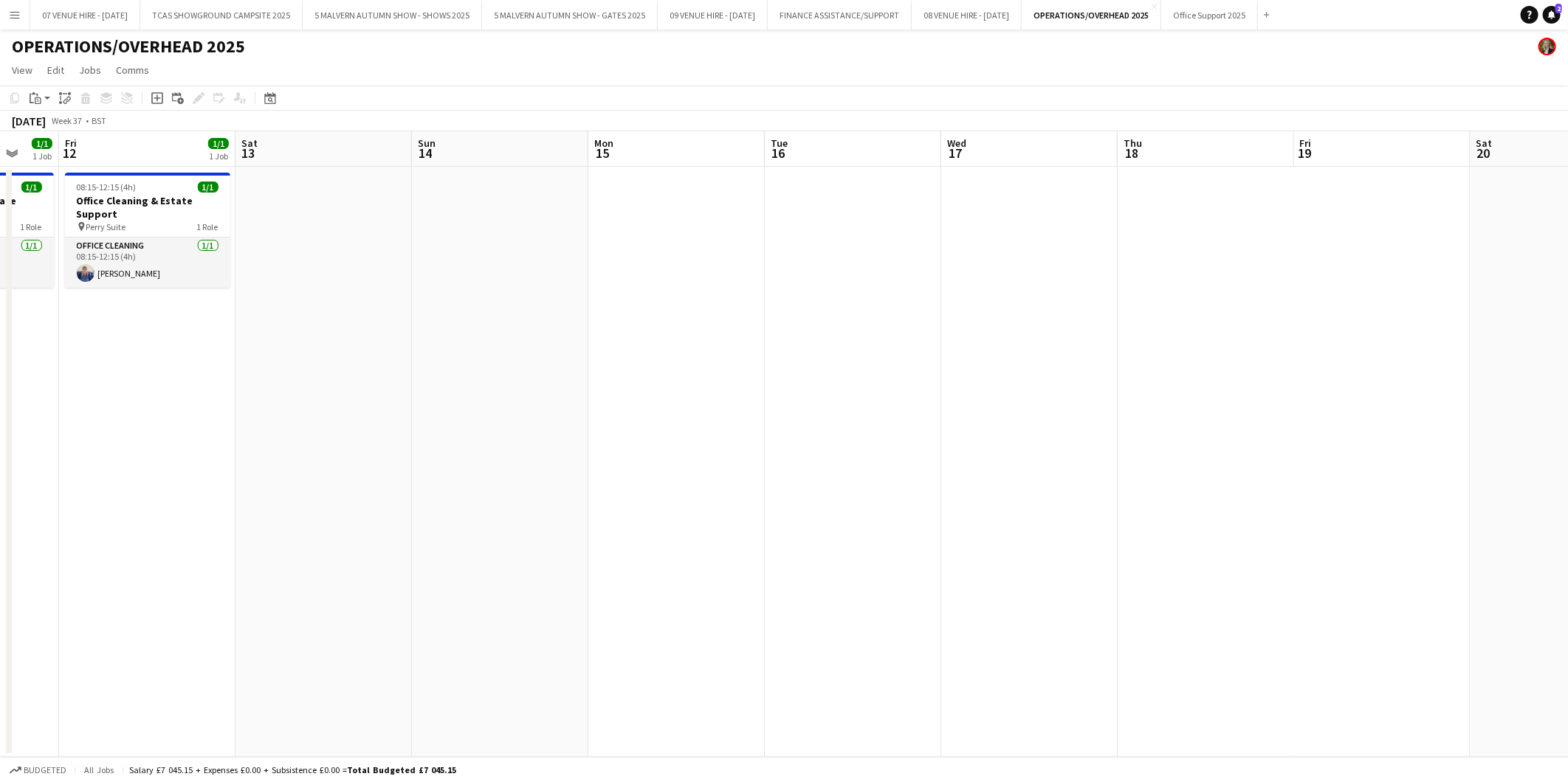
scroll to position [0, 395]
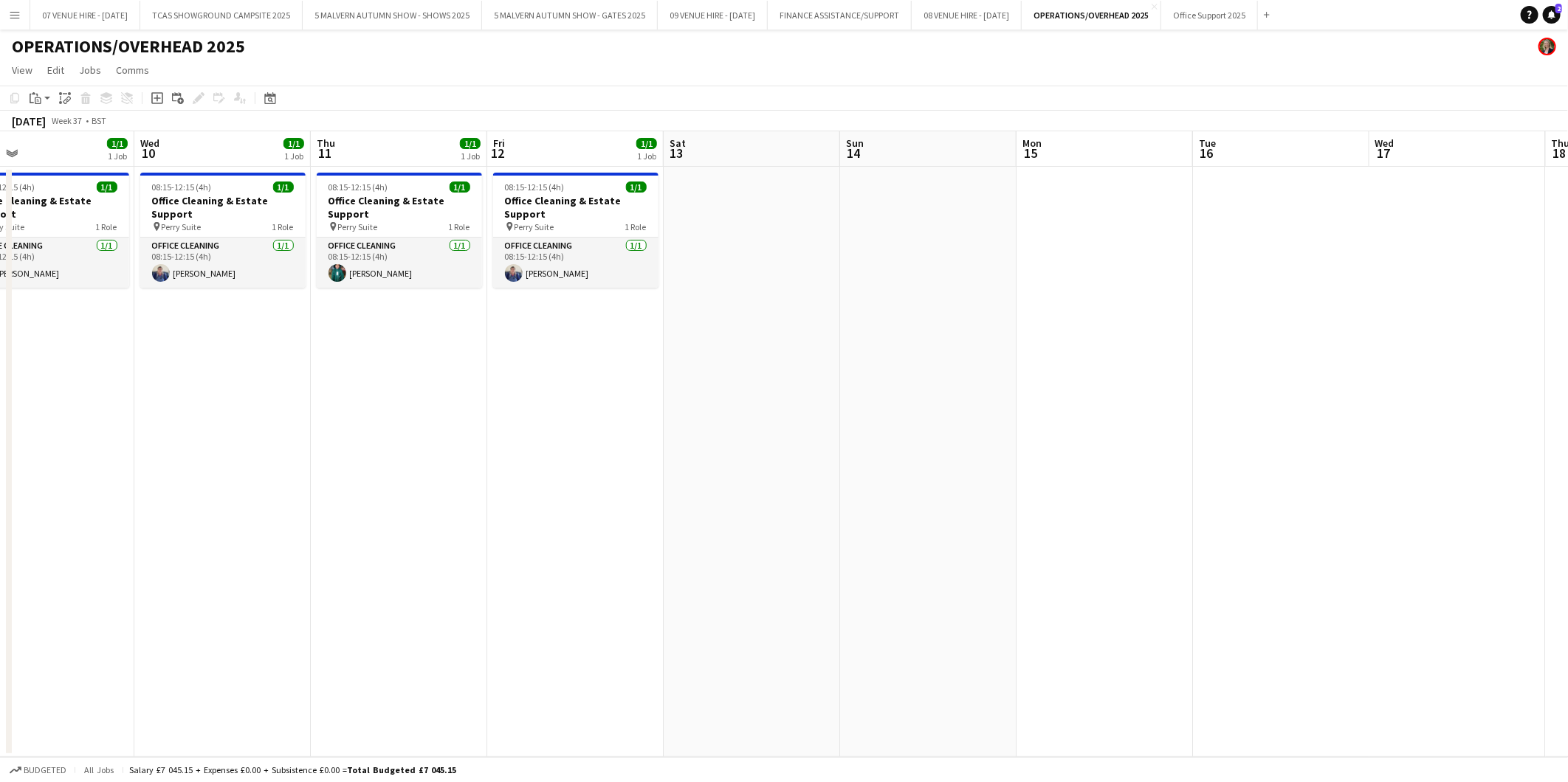
drag, startPoint x: 776, startPoint y: 231, endPoint x: 1172, endPoint y: 286, distance: 399.8
click at [1172, 286] on app-calendar-viewport "Sun 7 Mon 8 1/1 1 Job Tue 9 1/1 1 Job Wed 10 1/1 1 Job Thu 11 1/1 1 Job Fri 12 …" at bounding box center [784, 444] width 1568 height 626
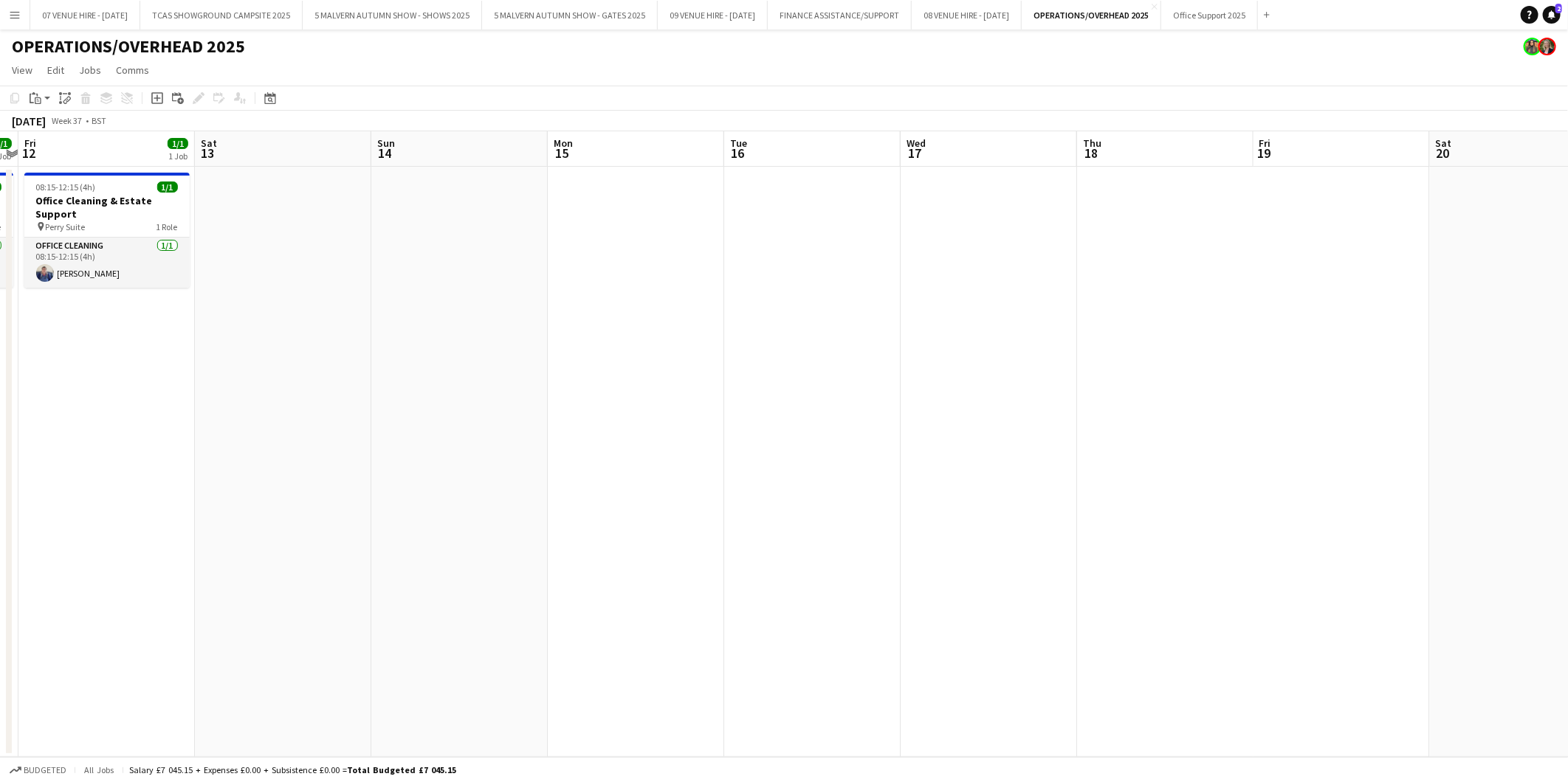
drag, startPoint x: 1139, startPoint y: 237, endPoint x: 676, endPoint y: 243, distance: 463.0
click at [676, 243] on app-calendar-viewport "Tue 9 1/1 1 Job Wed 10 1/1 1 Job Thu 11 1/1 1 Job Fri 12 1/1 1 Job Sat 13 Sun 1…" at bounding box center [784, 444] width 1568 height 626
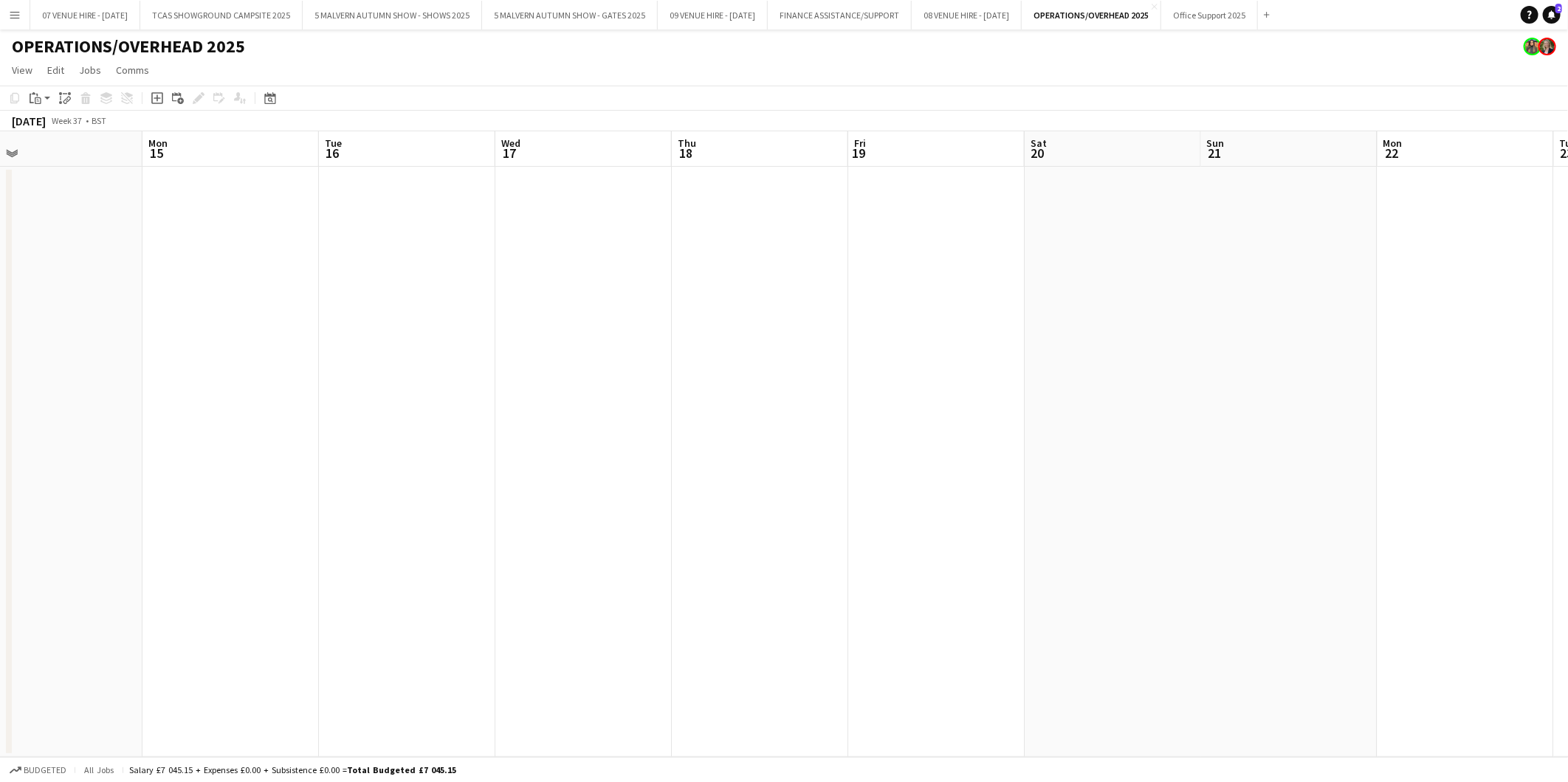
drag, startPoint x: 982, startPoint y: 261, endPoint x: 769, endPoint y: 278, distance: 213.7
click at [769, 278] on app-calendar-viewport "Thu 11 1/1 1 Job Fri 12 1/1 1 Job Sat 13 Sun 14 Mon 15 Tue 16 Wed 17 Thu 18 Fri…" at bounding box center [784, 444] width 1568 height 626
drag, startPoint x: 1040, startPoint y: 279, endPoint x: 912, endPoint y: 279, distance: 128.0
click at [912, 279] on app-calendar-viewport "Sat 13 Sun 14 Mon 15 Tue 16 Wed 17 Thu 18 Fri 19 Sat 20 Sun 21 Mon 22 Tue 23 We…" at bounding box center [784, 444] width 1568 height 626
drag, startPoint x: 1304, startPoint y: 264, endPoint x: 914, endPoint y: 264, distance: 390.0
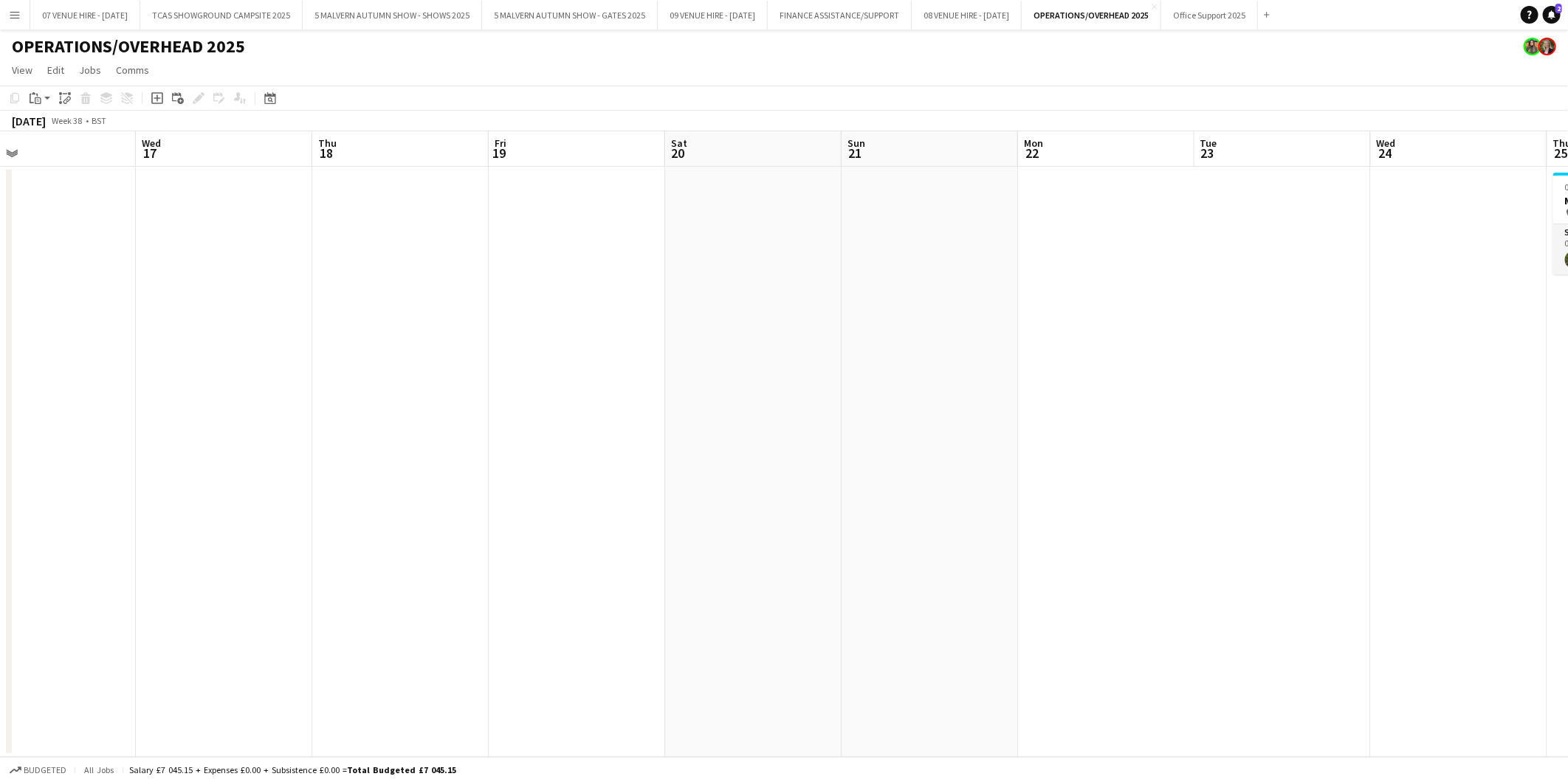
click at [914, 264] on app-calendar-viewport "Sat 13 Sun 14 Mon 15 Tue 16 Wed 17 Thu 18 Fri 19 Sat 20 Sun 21 Mon 22 Tue 23 We…" at bounding box center [784, 444] width 1568 height 626
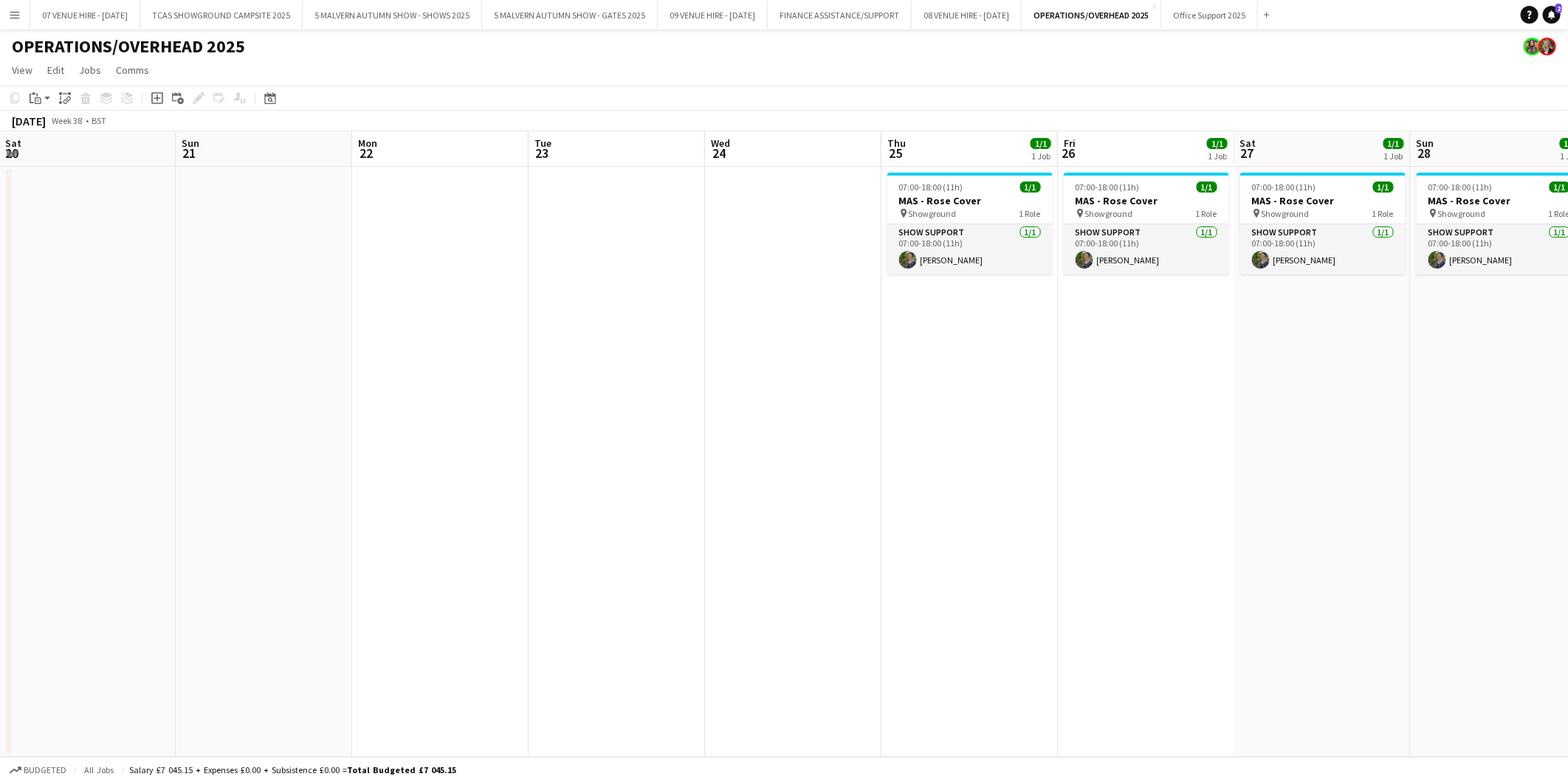
scroll to position [0, 531]
drag, startPoint x: 1096, startPoint y: 240, endPoint x: 809, endPoint y: 253, distance: 287.3
click at [809, 253] on app-calendar-viewport "Wed 17 Thu 18 Fri 19 Sat 20 Sun 21 Mon 22 Tue 23 Wed 24 Thu 25 1/1 1 Job Fri 26…" at bounding box center [784, 444] width 1568 height 626
